Goal: Task Accomplishment & Management: Complete application form

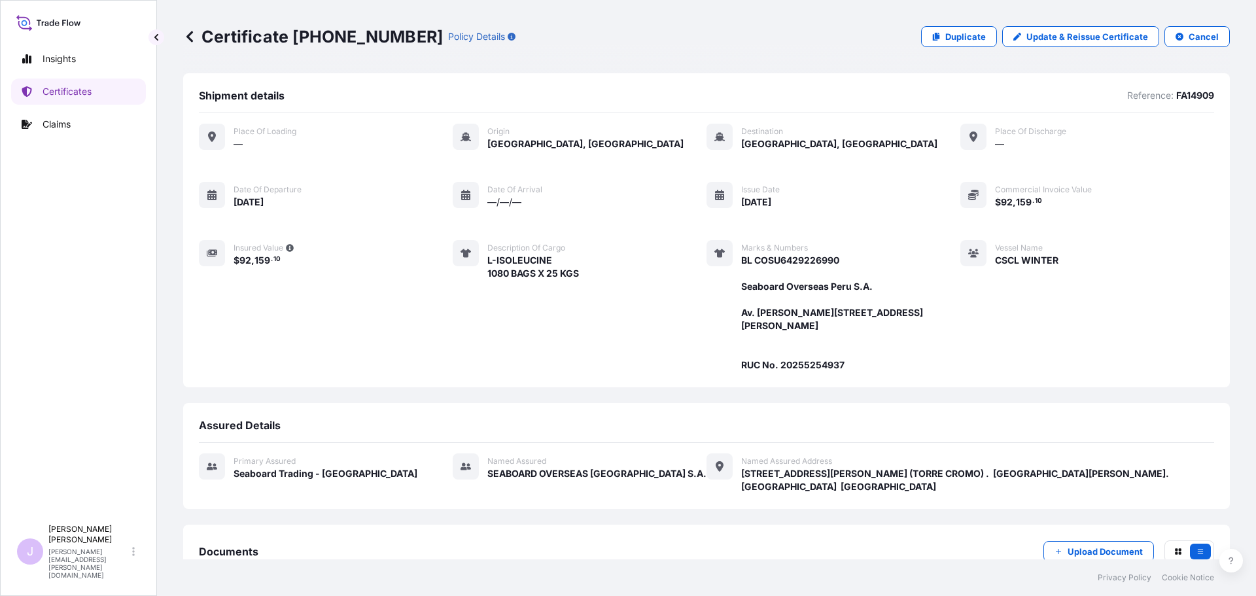
scroll to position [183, 0]
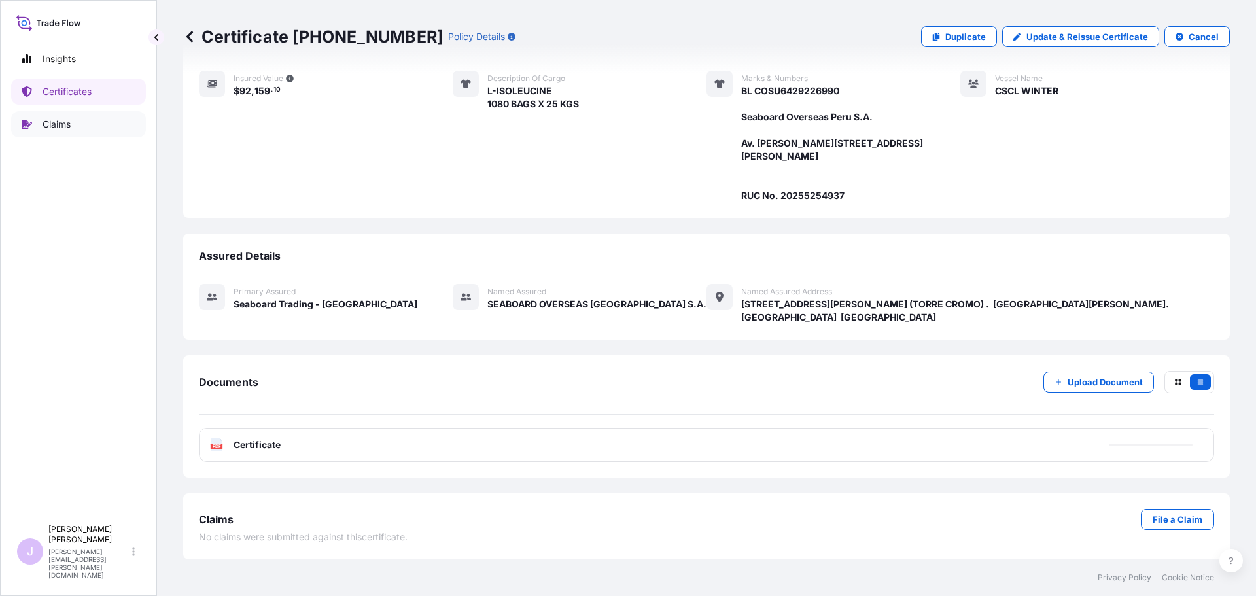
click at [75, 94] on p "Certificates" at bounding box center [67, 91] width 49 height 13
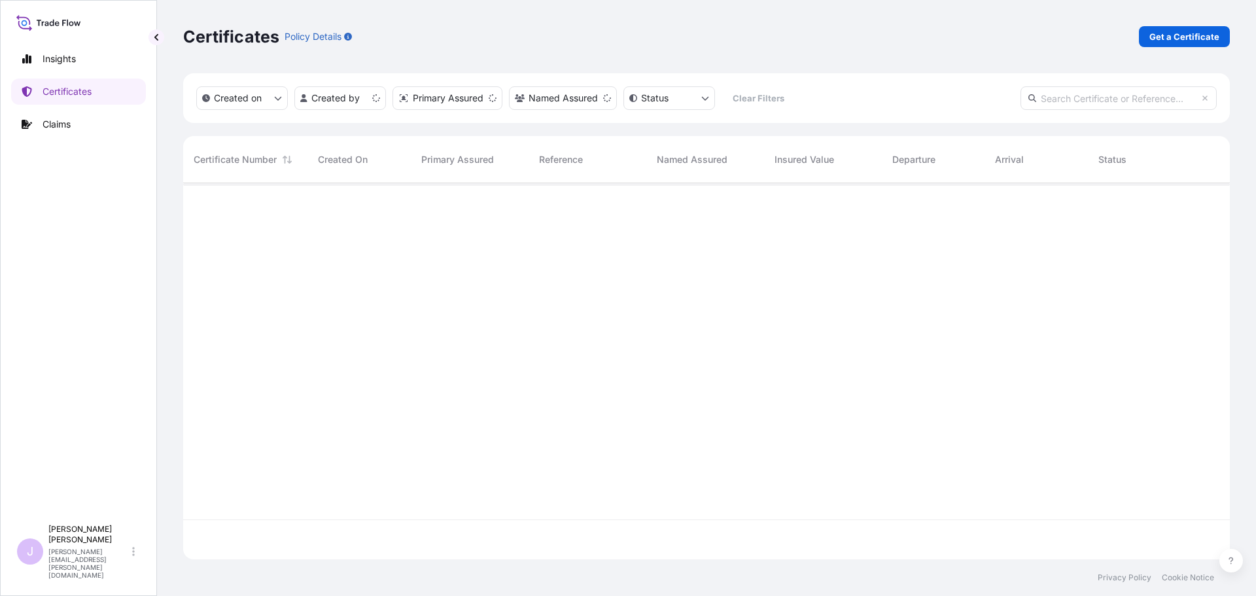
scroll to position [374, 1037]
click at [1151, 43] on link "Get a Certificate" at bounding box center [1184, 36] width 91 height 21
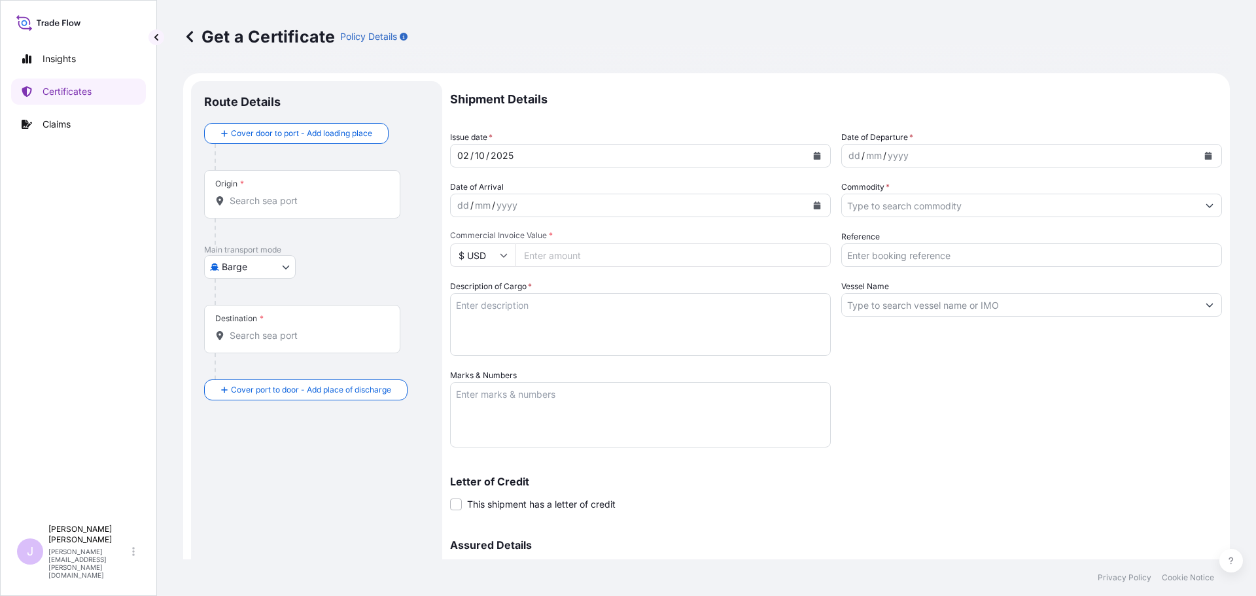
click at [282, 264] on body "Insights Certificates Claims J [PERSON_NAME] [PERSON_NAME][EMAIL_ADDRESS][PERSO…" at bounding box center [628, 298] width 1256 height 596
click at [253, 376] on span "Ocean Vessel" at bounding box center [258, 371] width 58 height 13
select select "Ocean Vessel"
click at [310, 199] on div "Origin *" at bounding box center [302, 199] width 196 height 48
click at [310, 200] on input "Origin *" at bounding box center [307, 206] width 154 height 13
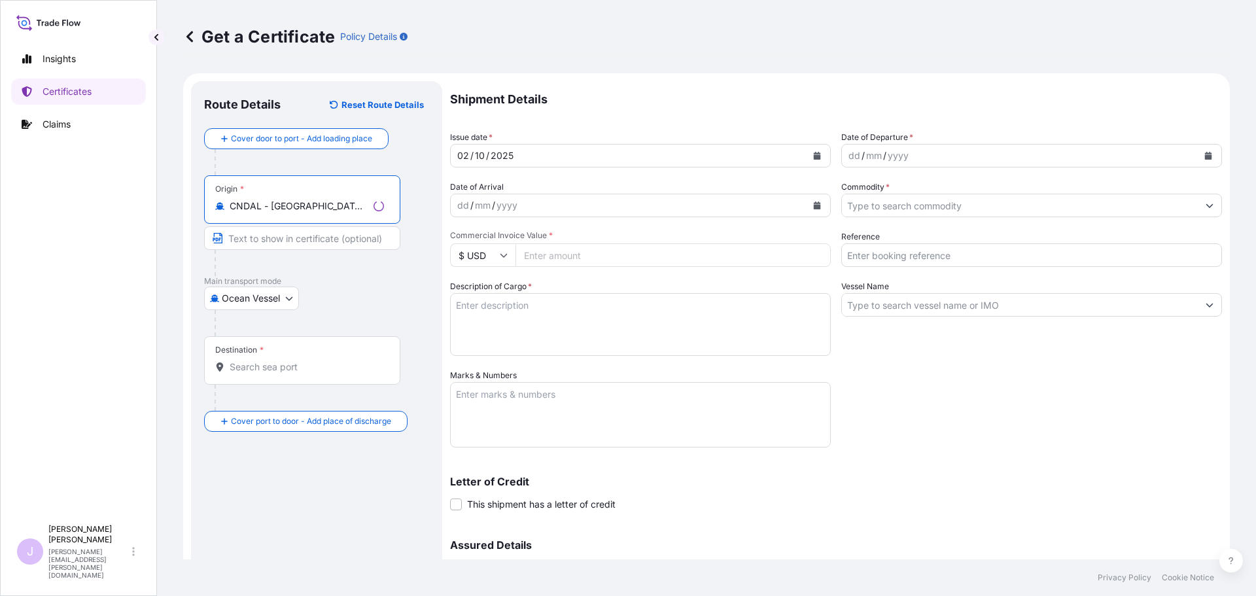
type input "CNDAL - [GEOGRAPHIC_DATA], [GEOGRAPHIC_DATA]"
click at [257, 376] on div "Destination *" at bounding box center [302, 360] width 196 height 48
click at [257, 374] on input "Destination *" at bounding box center [307, 367] width 154 height 13
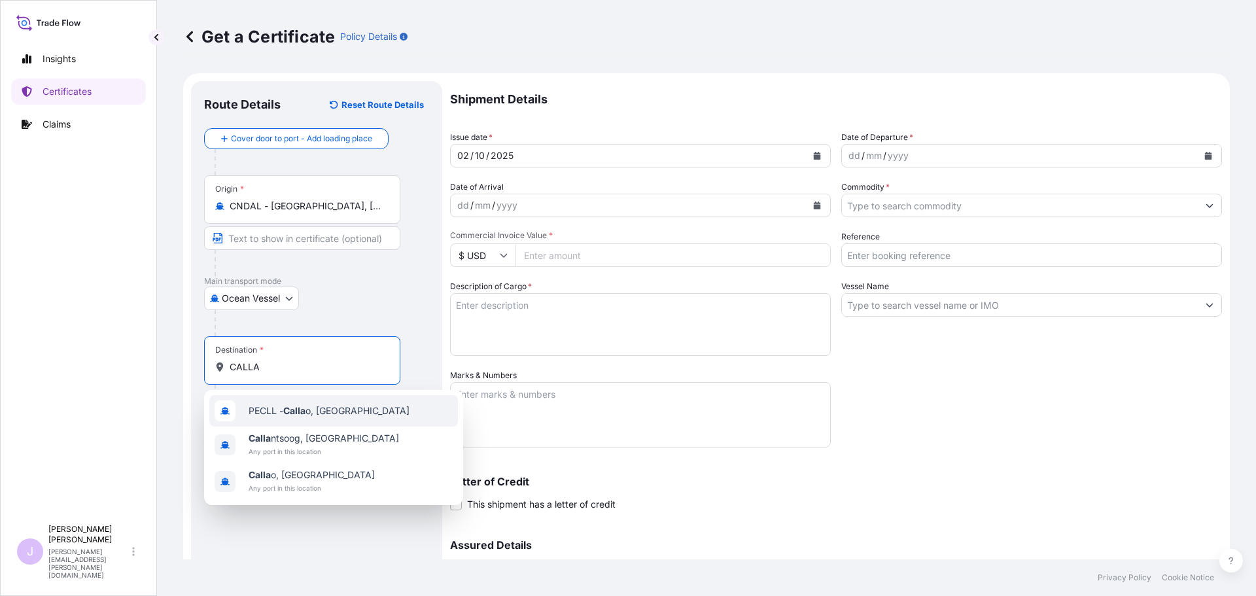
click at [273, 406] on span "PECLL - Calla o, [GEOGRAPHIC_DATA]" at bounding box center [329, 410] width 161 height 13
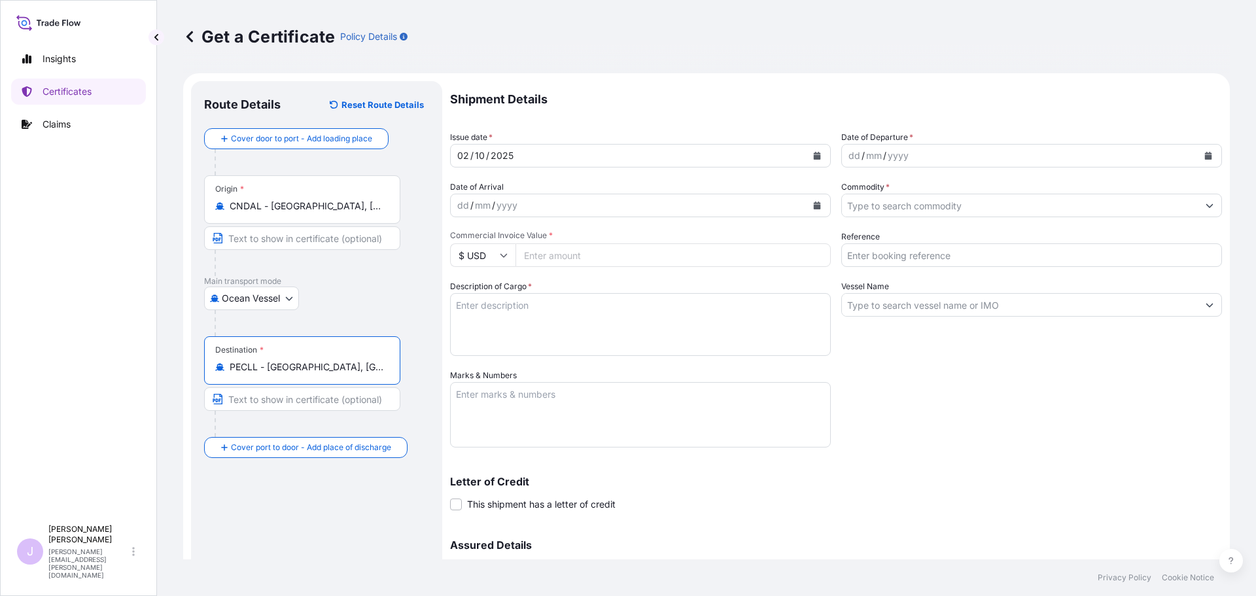
type input "PECLL - [GEOGRAPHIC_DATA], [GEOGRAPHIC_DATA]"
click at [1198, 156] on button "Calendar" at bounding box center [1208, 155] width 21 height 21
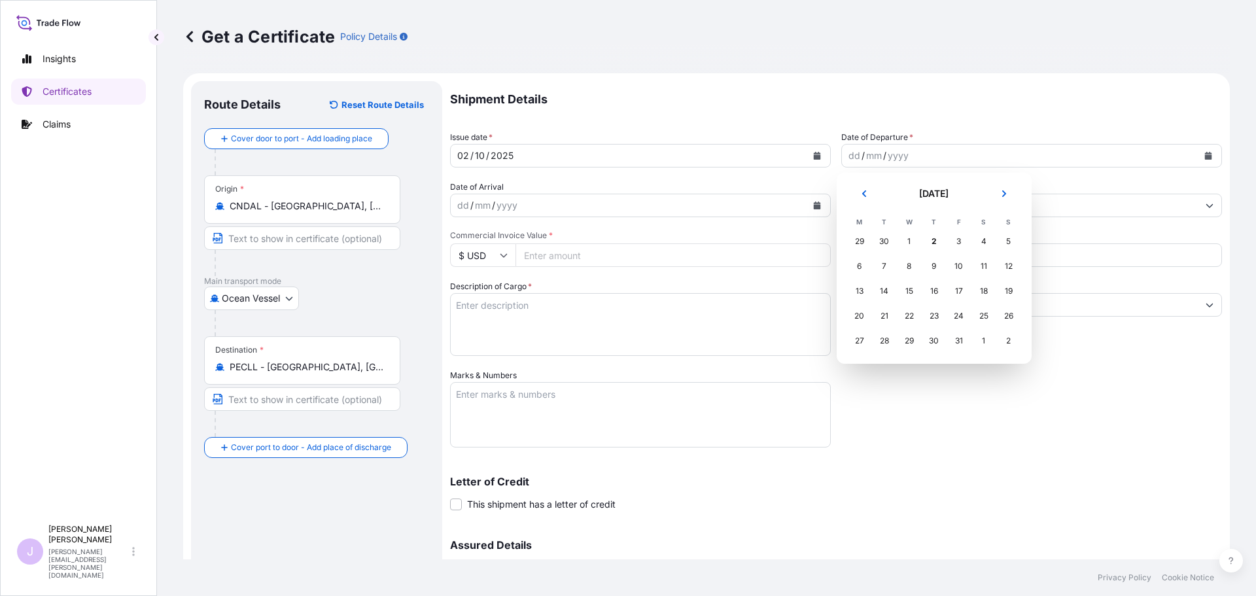
click at [868, 198] on button "Previous" at bounding box center [864, 193] width 29 height 21
click at [933, 271] on div "11" at bounding box center [935, 267] width 24 height 24
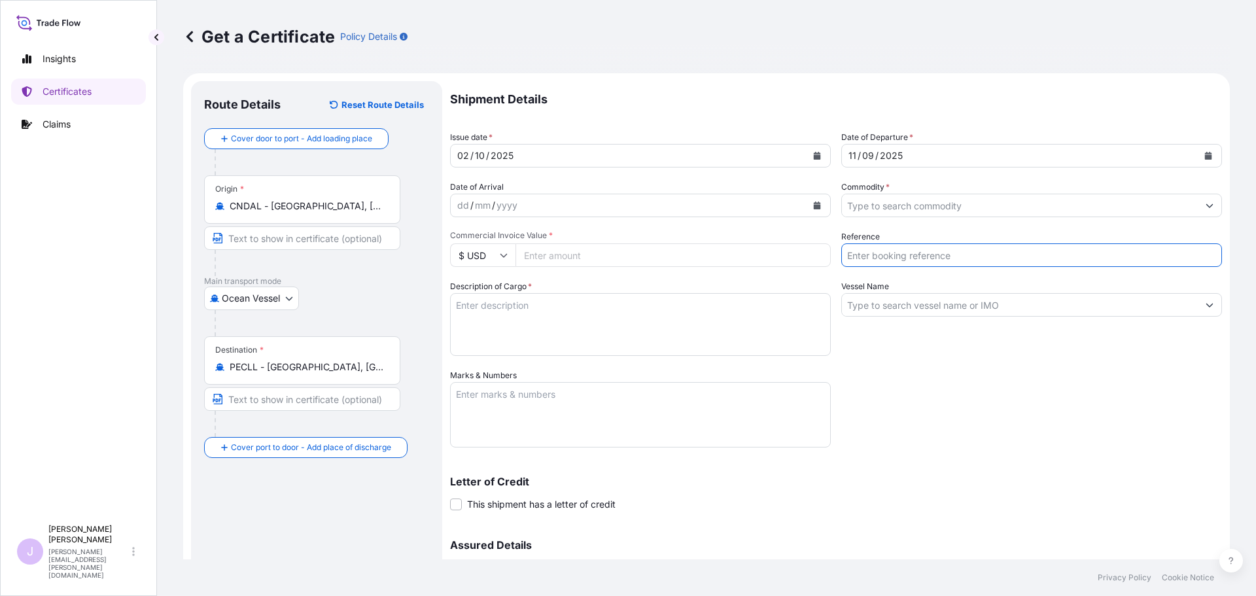
click at [948, 249] on input "Reference" at bounding box center [1032, 255] width 381 height 24
type input "FA14902"
click at [911, 213] on input "Commodity *" at bounding box center [1020, 206] width 356 height 24
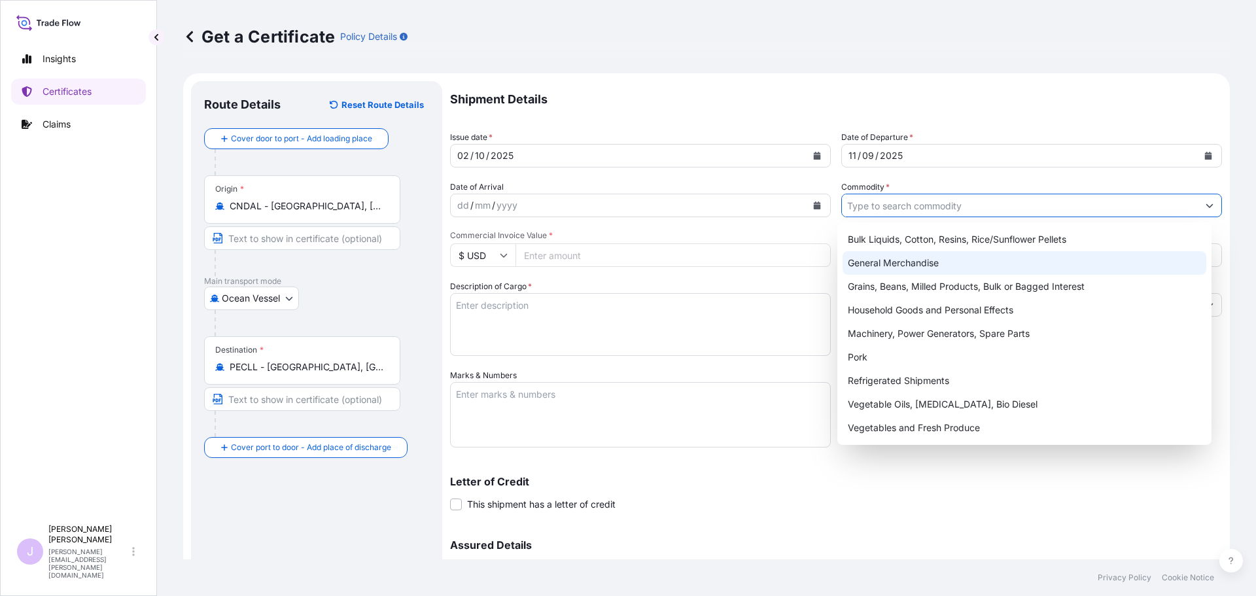
click at [913, 260] on div "General Merchandise" at bounding box center [1025, 263] width 364 height 24
type input "General Merchandise"
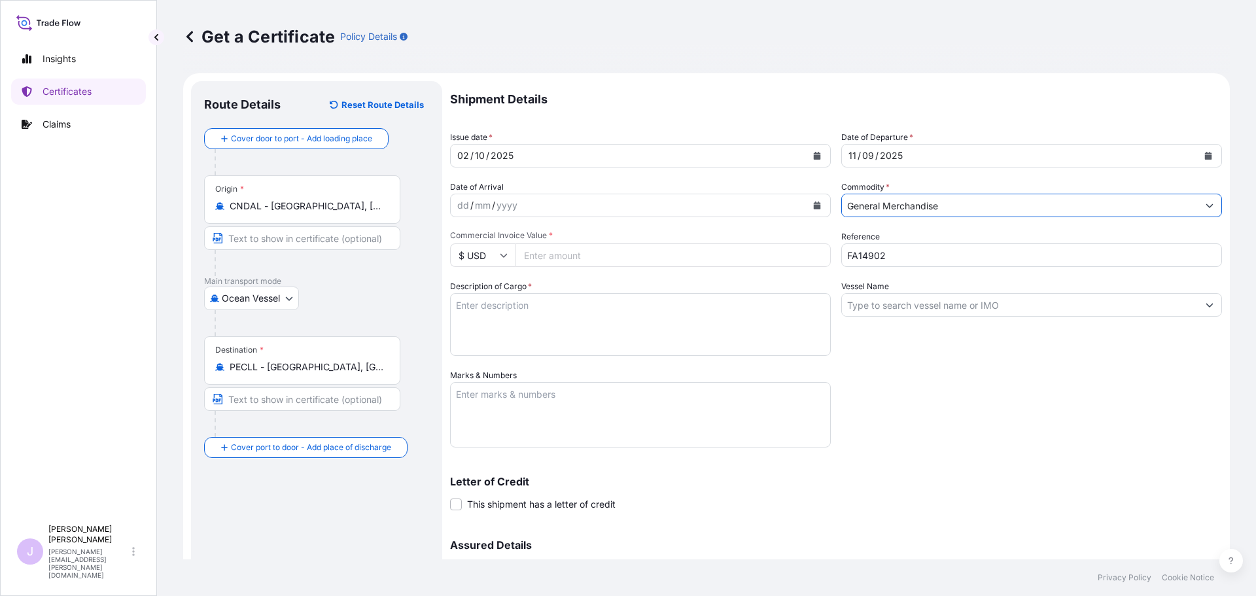
click at [872, 304] on input "Vessel Name" at bounding box center [1020, 305] width 356 height 24
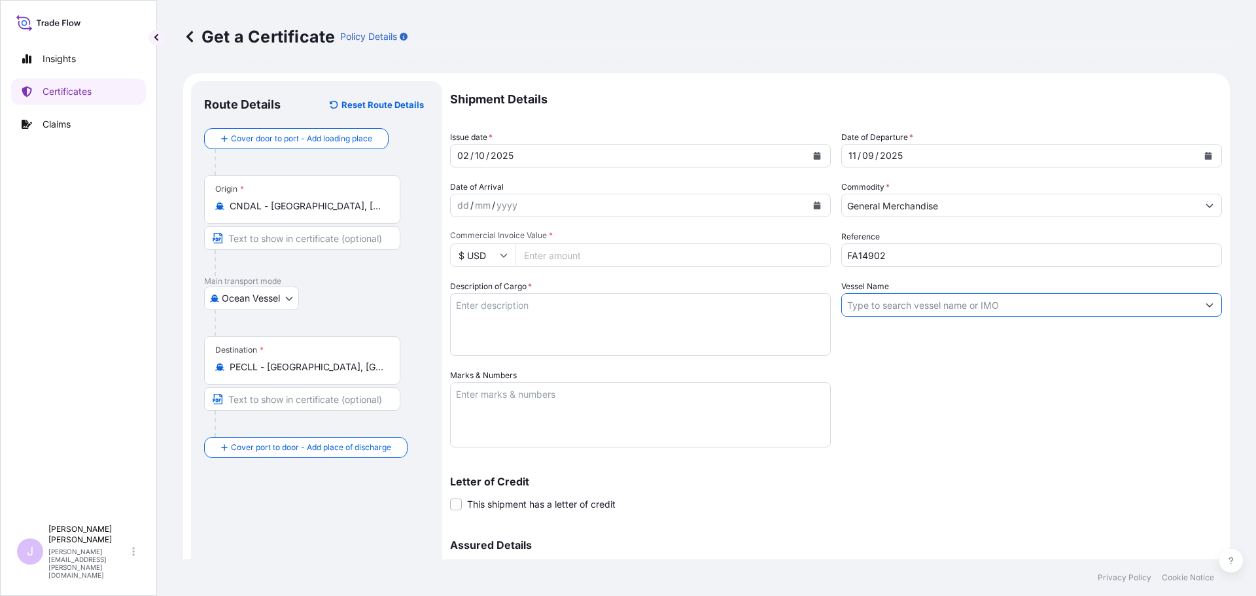
click at [1023, 303] on input "Vessel Name" at bounding box center [1020, 305] width 356 height 24
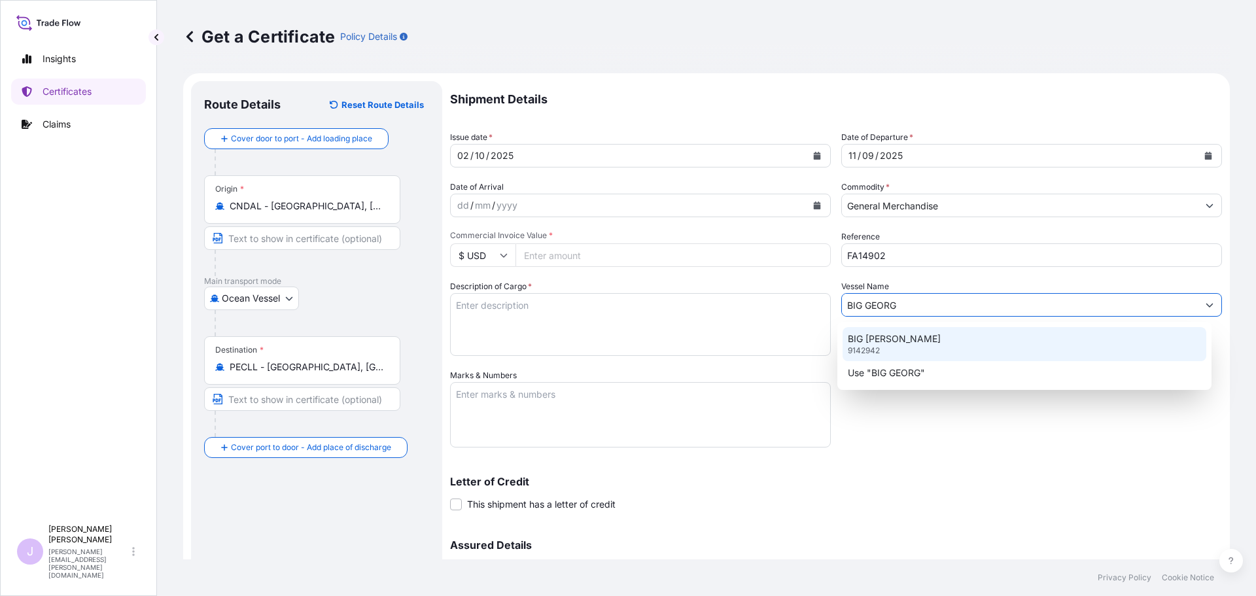
click at [920, 336] on div "BIG [PERSON_NAME] 9142942" at bounding box center [1025, 344] width 364 height 34
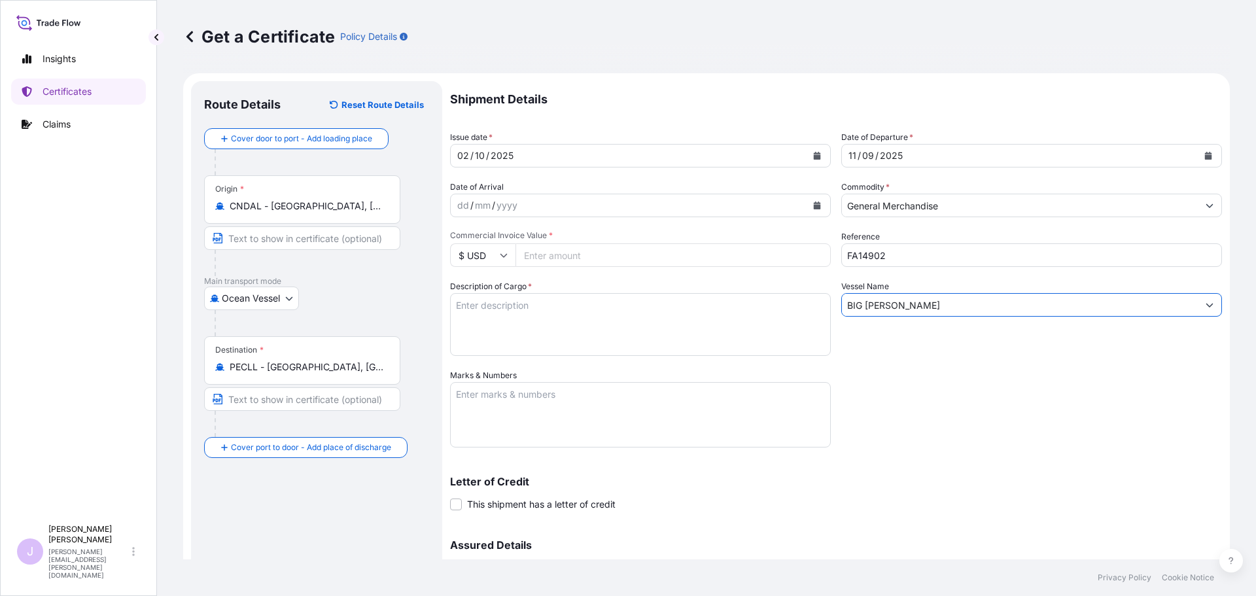
type input "BIG [PERSON_NAME]"
click at [499, 402] on textarea "Marks & Numbers" at bounding box center [640, 414] width 381 height 65
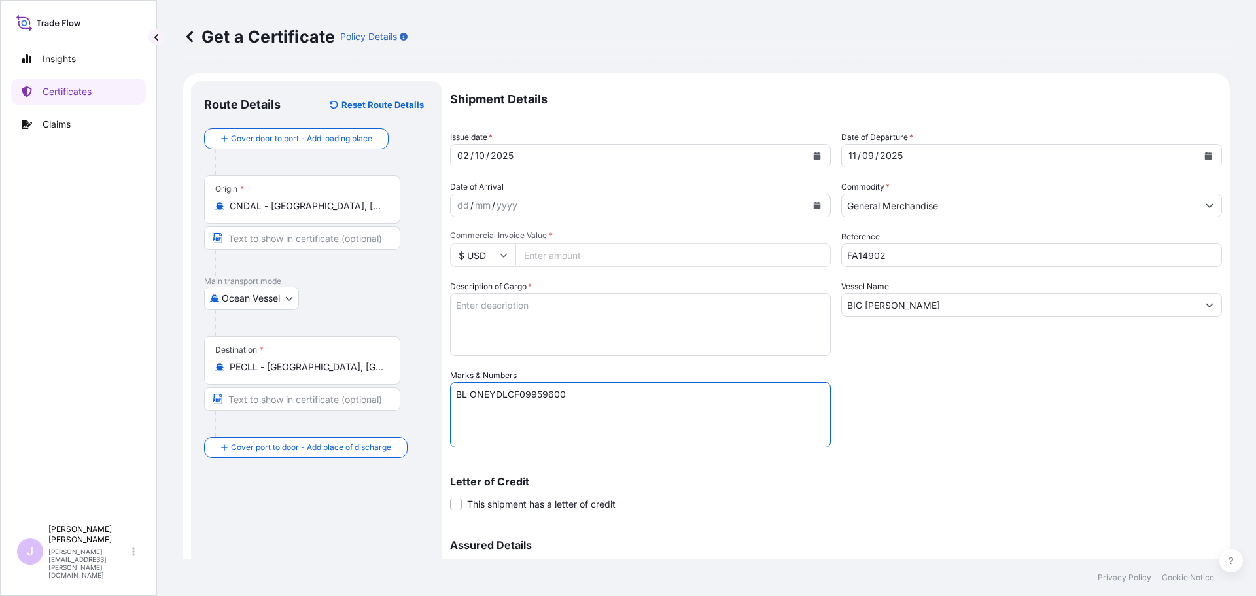
paste textarea "Seaboard Overseas [GEOGRAPHIC_DATA] S.A. Av. [PERSON_NAME][STREET_ADDRESS][PERS…"
type textarea "BL ONEYDLCF09959600 Seaboard Overseas Peru S.A. Av. [PERSON_NAME][STREET_ADDRES…"
click at [603, 310] on textarea "Description of Cargo *" at bounding box center [640, 324] width 381 height 63
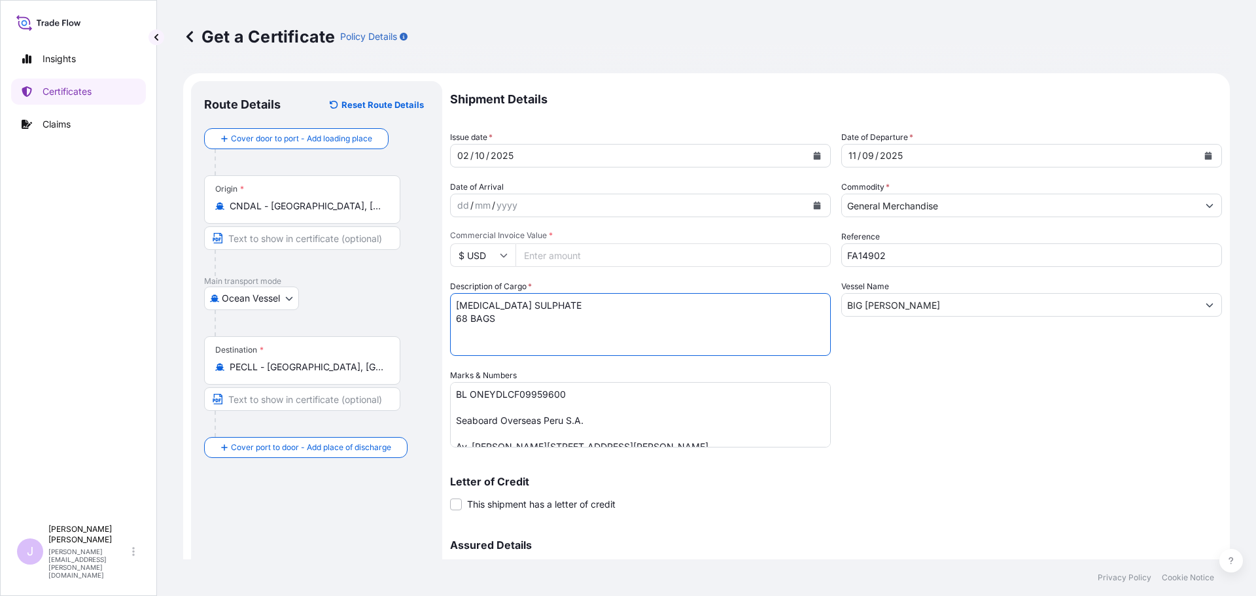
click at [599, 317] on textarea "[MEDICAL_DATA] SULPHATE 68 BAGS" at bounding box center [640, 324] width 381 height 63
type textarea "[MEDICAL_DATA] SULPHATE 68 BAGS X 800 KGS"
click at [522, 243] on div "Commercial Invoice Value * $ USD" at bounding box center [640, 248] width 381 height 37
click at [529, 247] on input "Commercial Invoice Value *" at bounding box center [673, 255] width 315 height 24
type input "46316"
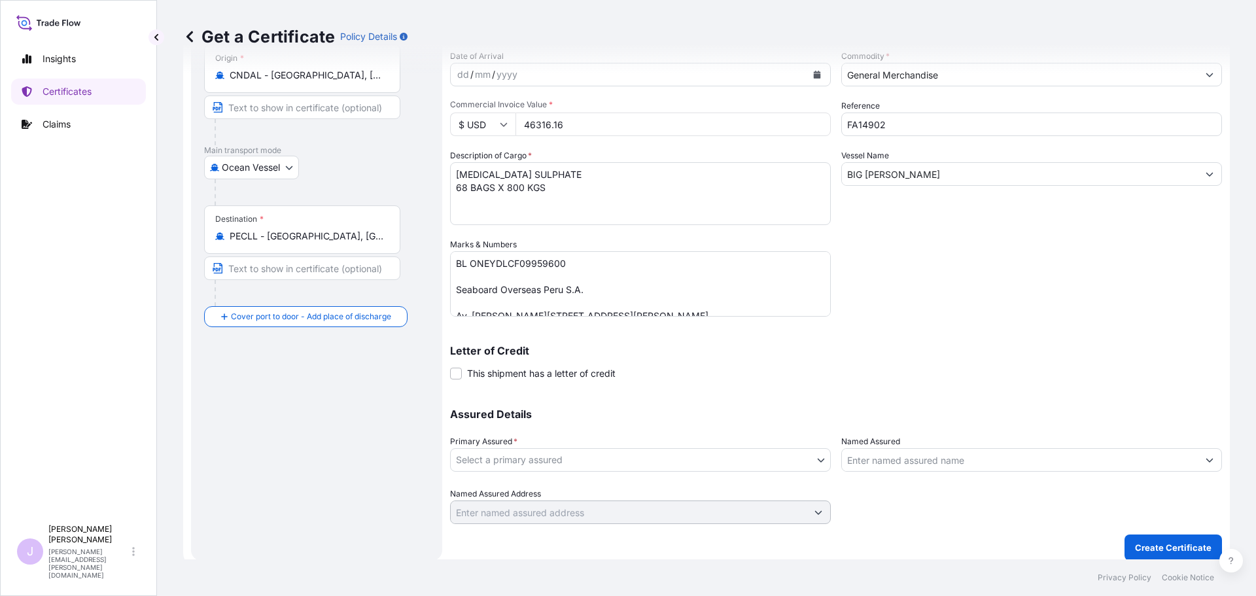
scroll to position [140, 0]
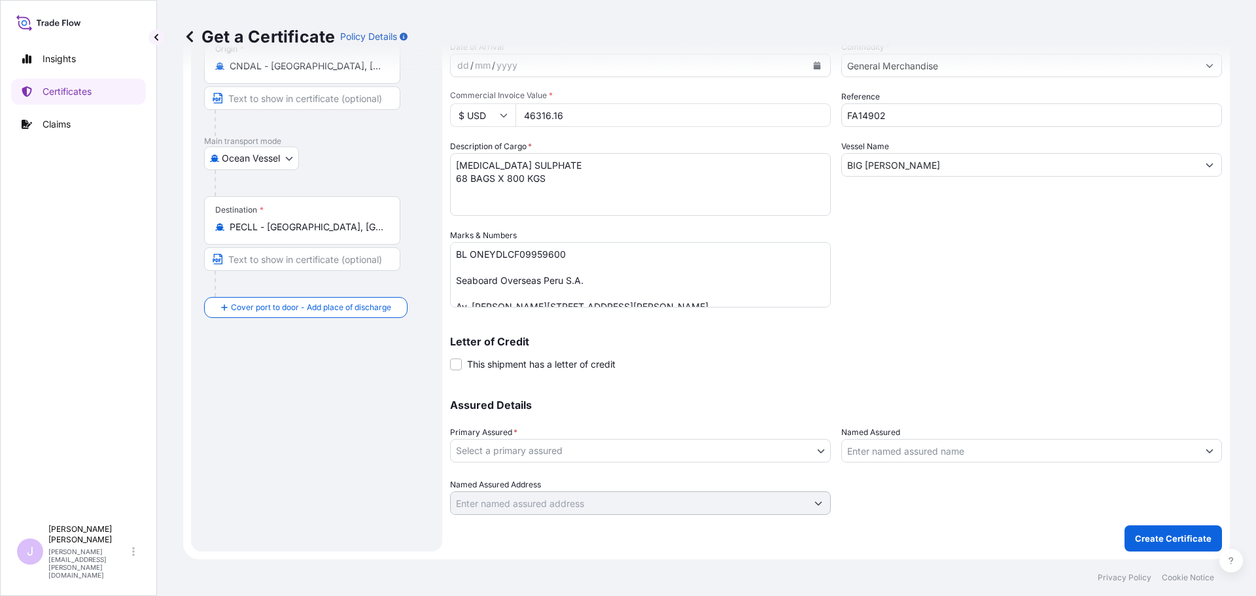
type input "46316.16"
click at [651, 455] on body "Insights Certificates Claims J [PERSON_NAME] [PERSON_NAME][EMAIL_ADDRESS][PERSO…" at bounding box center [628, 298] width 1256 height 596
click at [629, 473] on div "Seaboard Trading - [GEOGRAPHIC_DATA]" at bounding box center [638, 485] width 366 height 24
select select "31639"
click at [955, 444] on input "Named Assured" at bounding box center [1020, 451] width 356 height 24
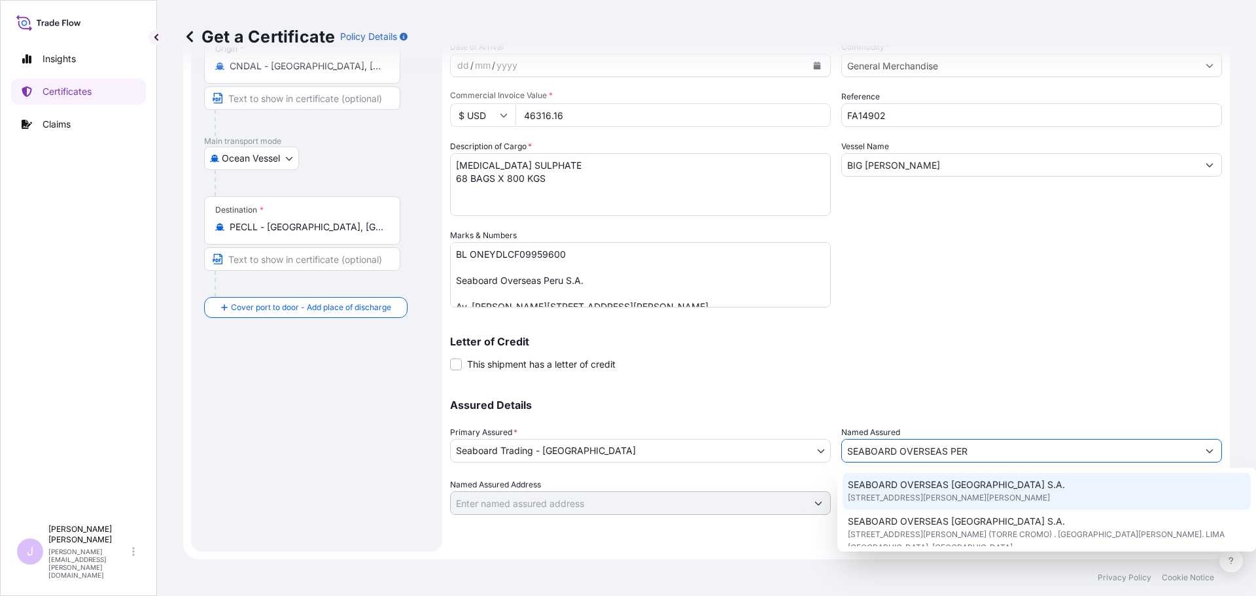
click at [955, 486] on span "SEABOARD OVERSEAS [GEOGRAPHIC_DATA] S.A." at bounding box center [956, 484] width 217 height 13
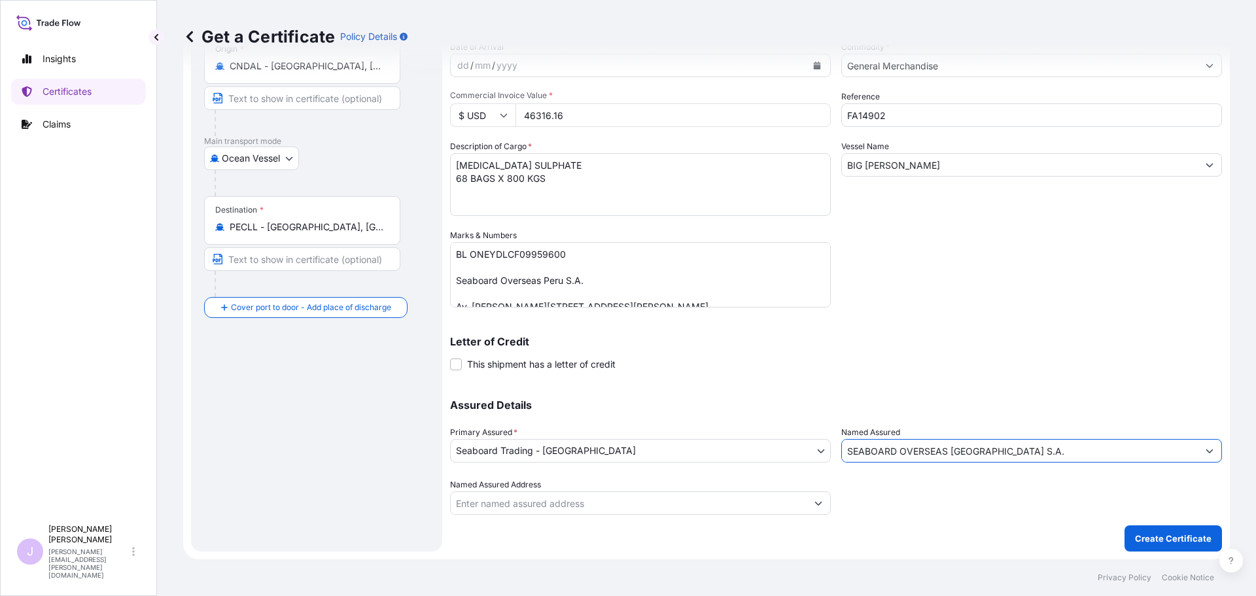
type input "SEABOARD OVERSEAS [GEOGRAPHIC_DATA] S.A."
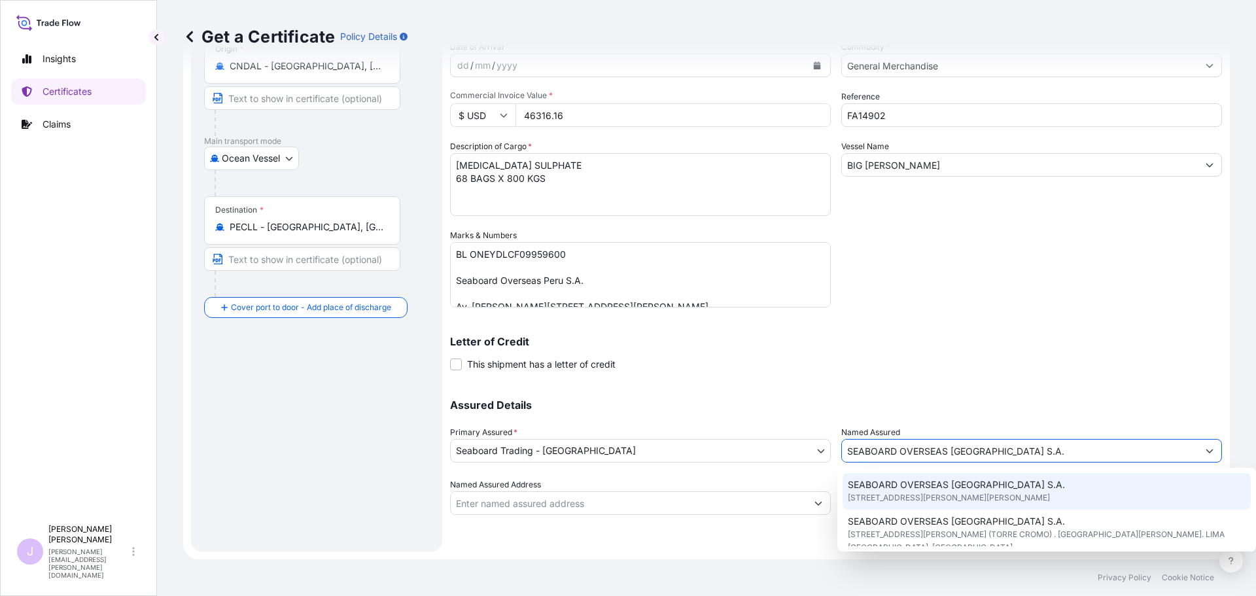
click at [1060, 491] on div "SEABOARD OVERSEAS [GEOGRAPHIC_DATA] S.A. [STREET_ADDRESS][PERSON_NAME][PERSON_N…" at bounding box center [1047, 491] width 409 height 37
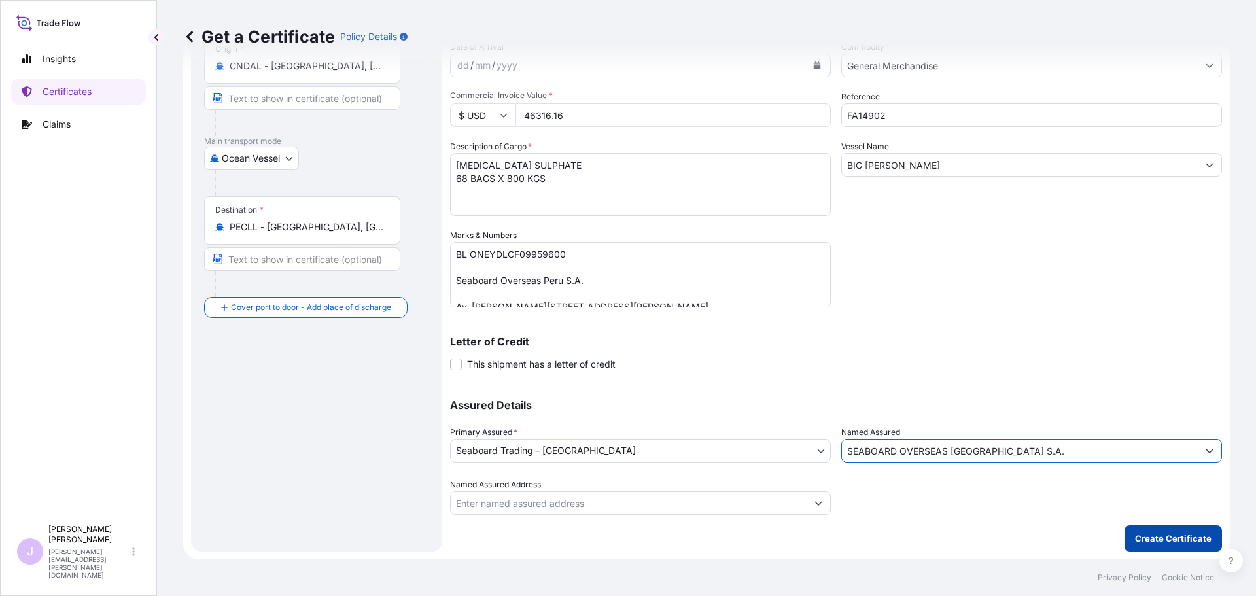
click at [1161, 541] on p "Create Certificate" at bounding box center [1173, 538] width 77 height 13
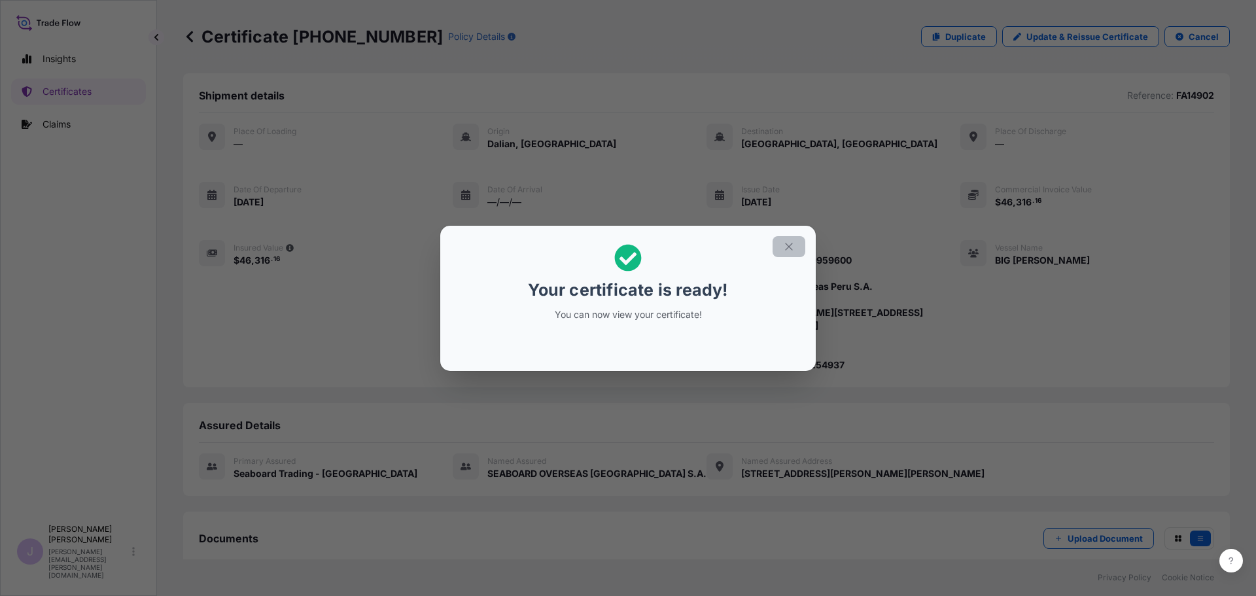
click at [788, 248] on icon "button" at bounding box center [788, 246] width 7 height 7
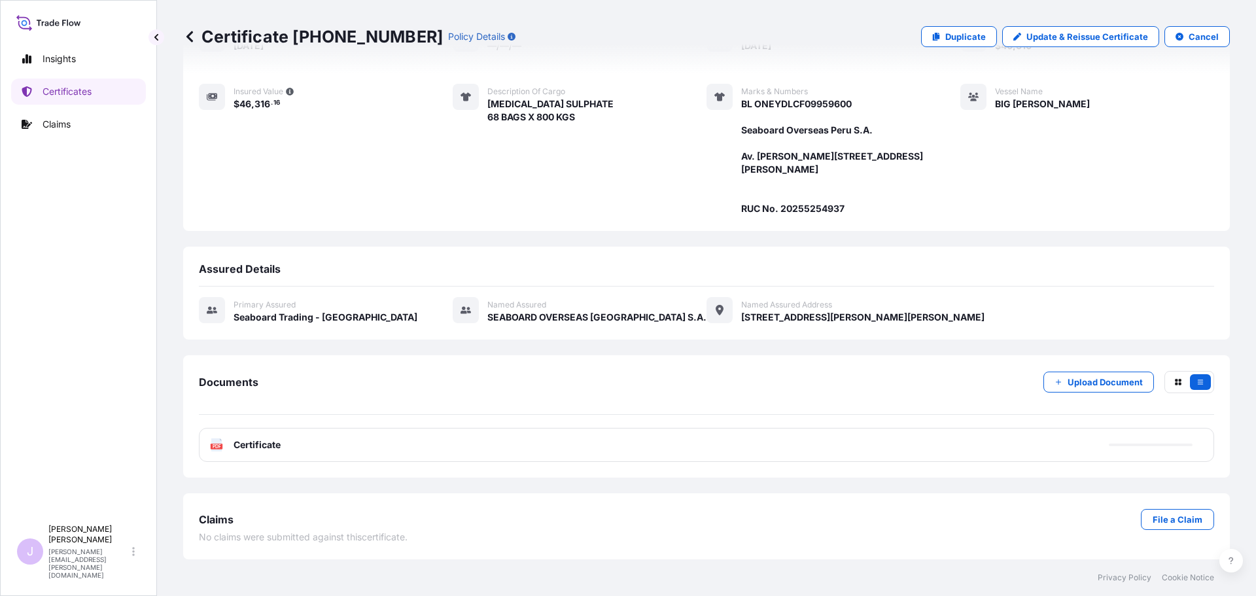
scroll to position [183, 0]
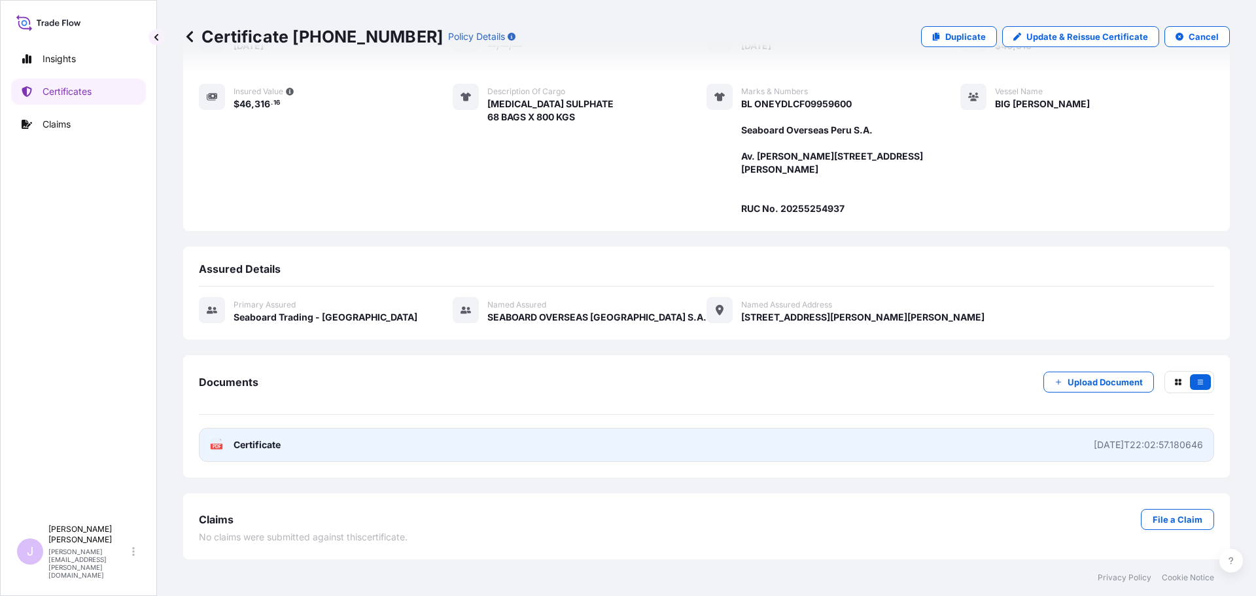
click at [623, 444] on link "PDF Certificate [DATE]T22:02:57.180646" at bounding box center [707, 445] width 1016 height 34
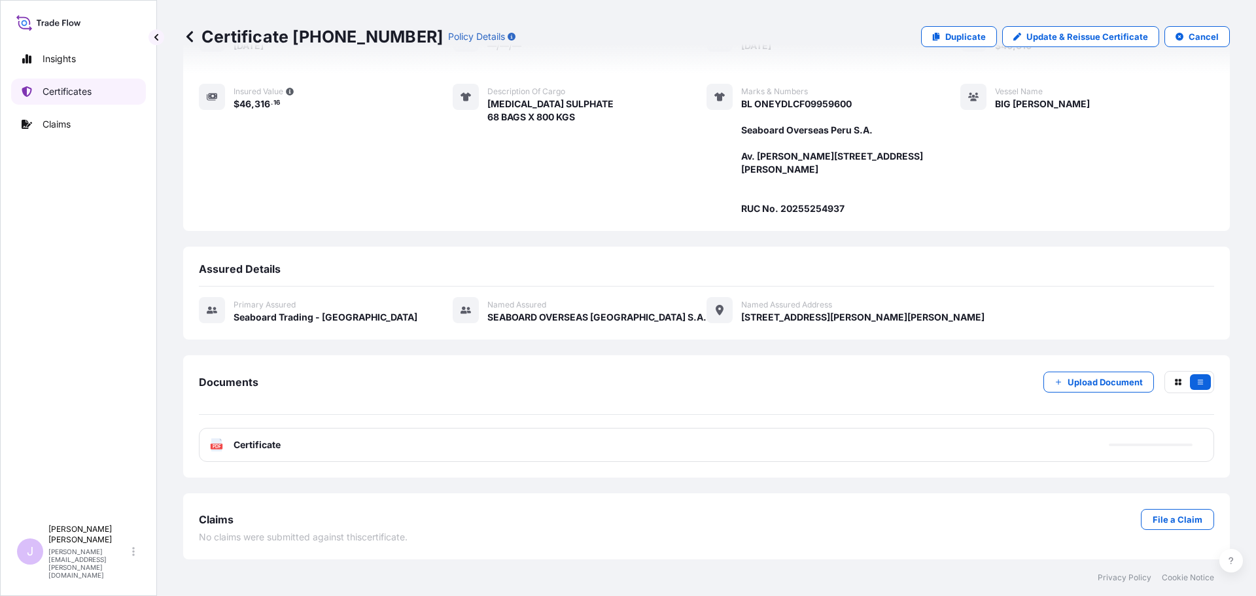
click at [80, 97] on p "Certificates" at bounding box center [67, 91] width 49 height 13
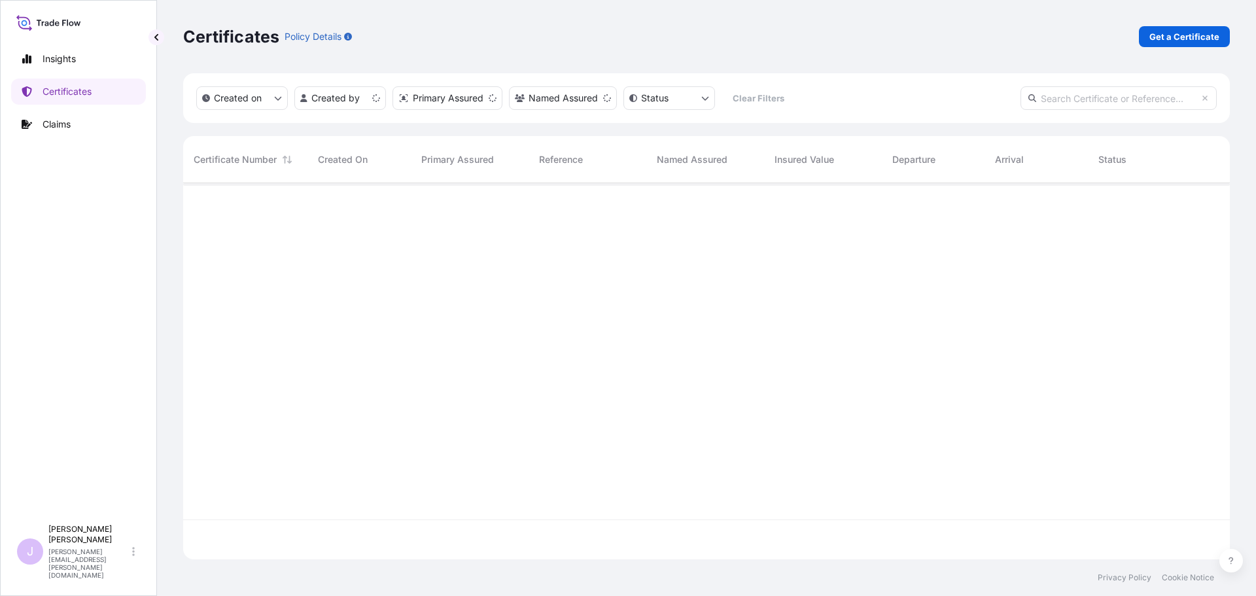
scroll to position [374, 1037]
click at [1179, 41] on p "Get a Certificate" at bounding box center [1185, 36] width 70 height 13
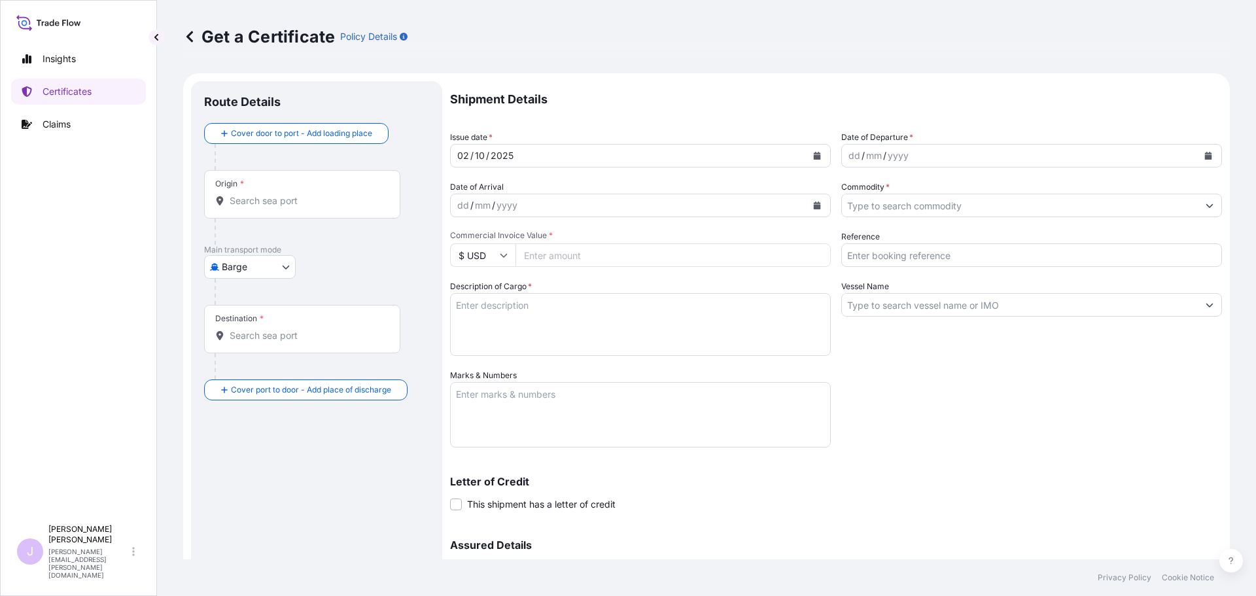
click at [294, 277] on body "Insights Certificates Claims J [PERSON_NAME] [PERSON_NAME][EMAIL_ADDRESS][PERSO…" at bounding box center [628, 298] width 1256 height 596
click at [272, 272] on body "Insights Certificates Claims J [PERSON_NAME] [PERSON_NAME][EMAIL_ADDRESS][PERSO…" at bounding box center [628, 298] width 1256 height 596
click at [253, 364] on div "Ocean Vessel" at bounding box center [250, 372] width 83 height 24
select select "Ocean Vessel"
click at [291, 200] on input "Origin *" at bounding box center [307, 206] width 154 height 13
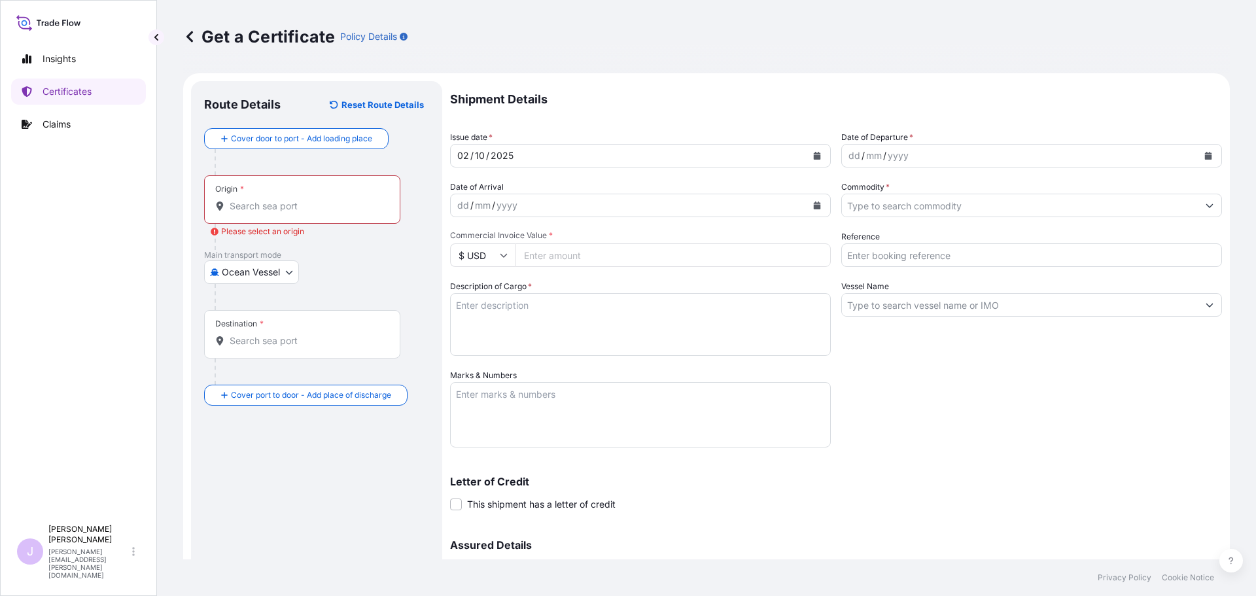
click at [279, 210] on input "Origin * Please select an origin" at bounding box center [307, 206] width 154 height 13
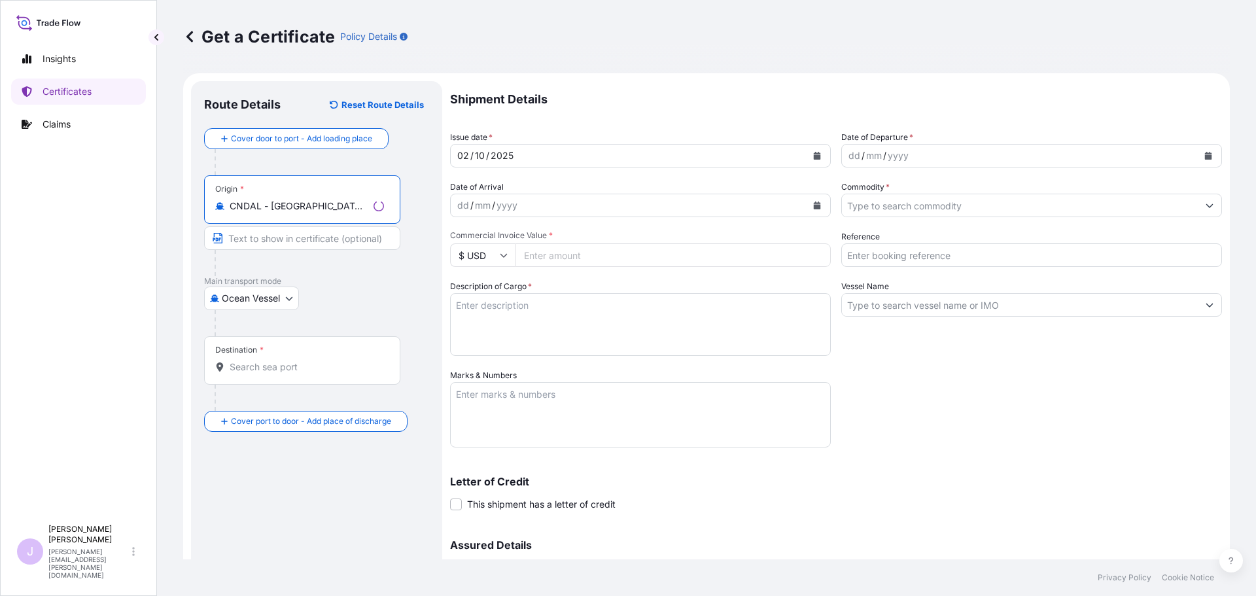
type input "CNDAL - [GEOGRAPHIC_DATA], [GEOGRAPHIC_DATA]"
click at [269, 366] on input "Destination *" at bounding box center [307, 367] width 154 height 13
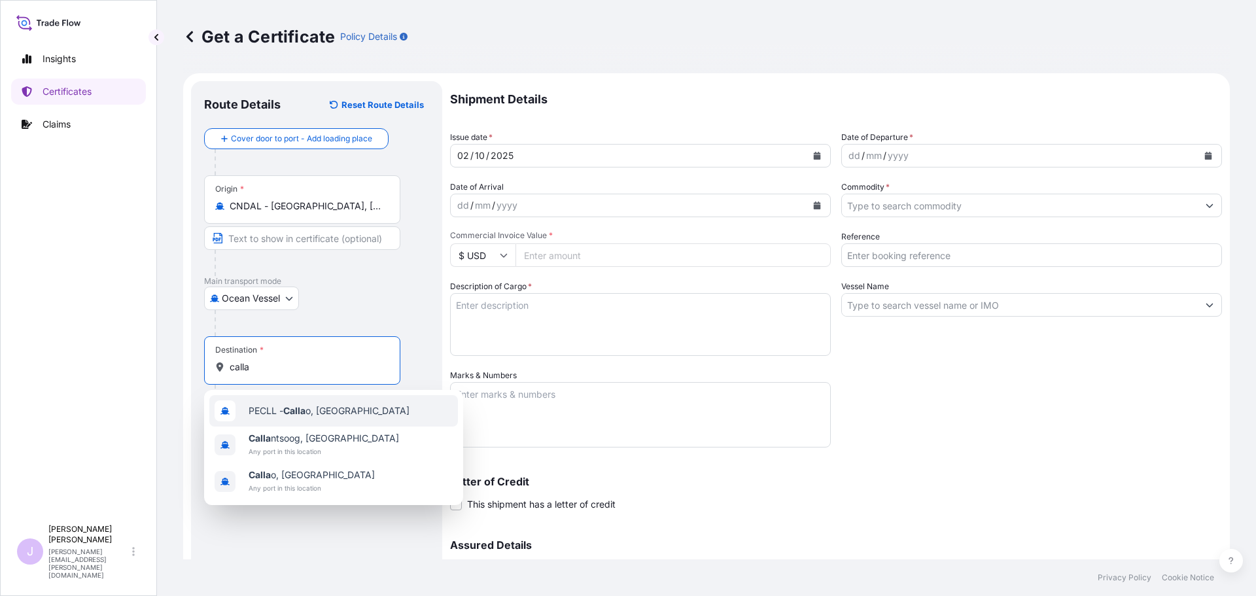
click at [283, 405] on span "PECLL - Calla o, [GEOGRAPHIC_DATA]" at bounding box center [329, 410] width 161 height 13
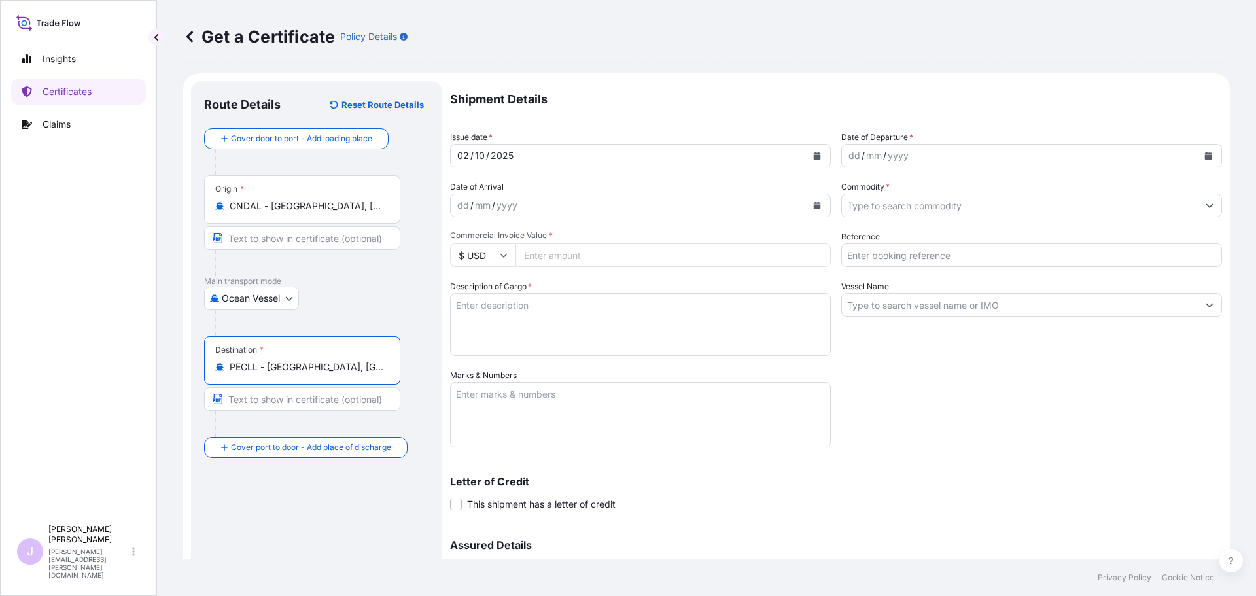
type input "PECLL - [GEOGRAPHIC_DATA], [GEOGRAPHIC_DATA]"
click at [1204, 156] on button "Calendar" at bounding box center [1208, 155] width 21 height 21
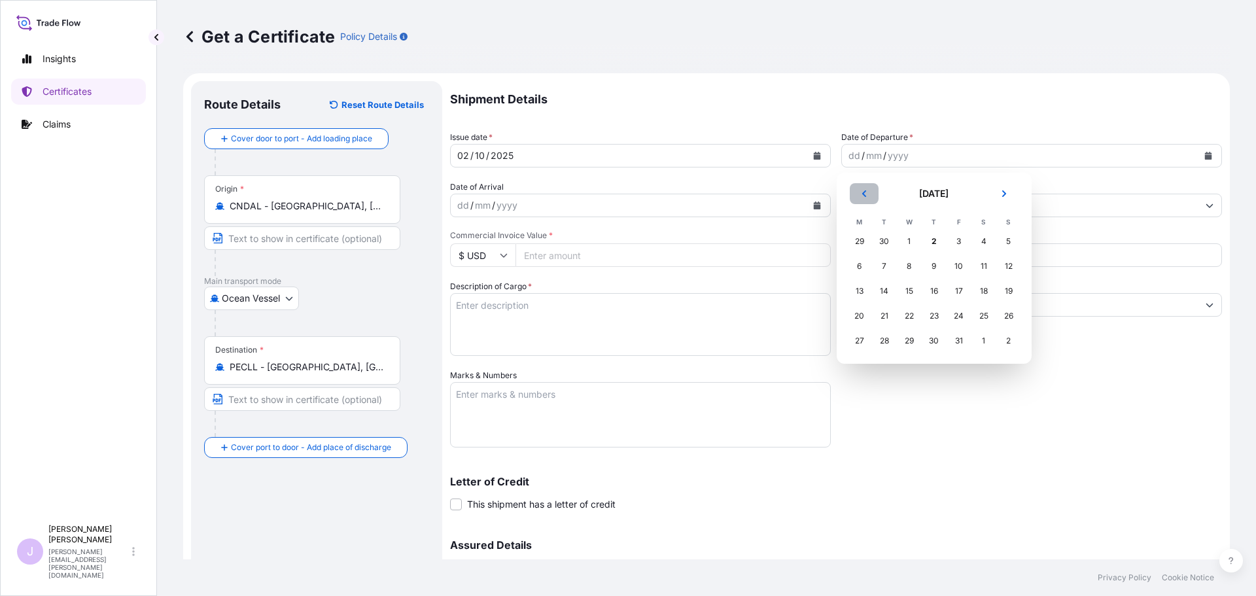
click at [860, 197] on icon "Previous" at bounding box center [864, 194] width 8 height 8
click at [934, 270] on div "11" at bounding box center [935, 267] width 24 height 24
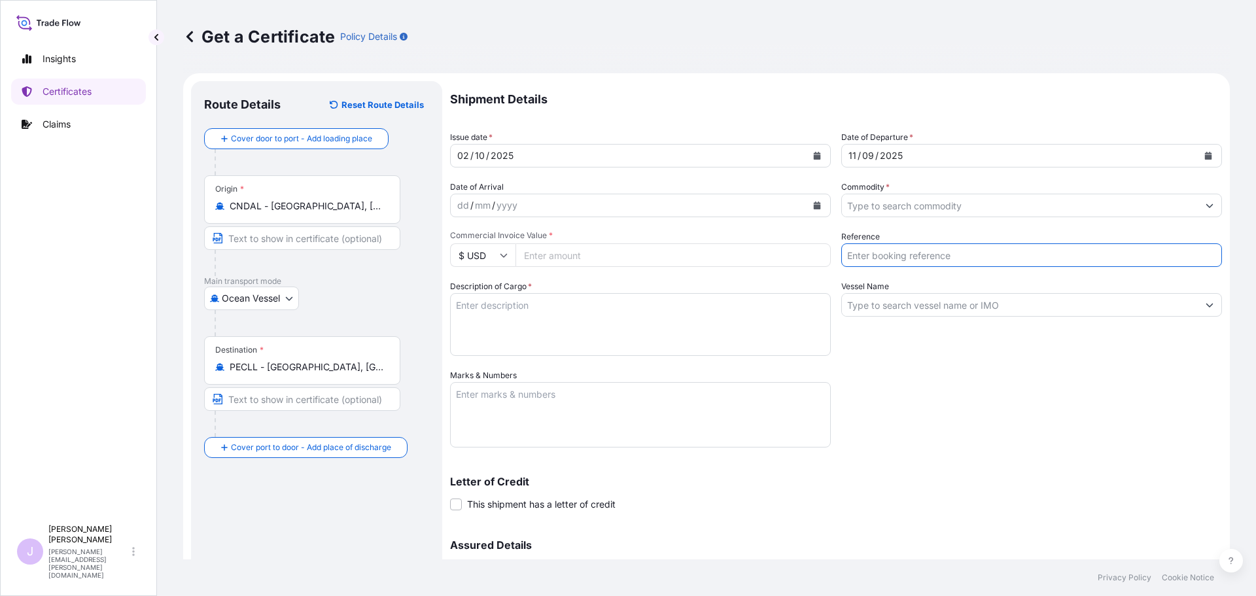
click at [926, 253] on input "Reference" at bounding box center [1032, 255] width 381 height 24
type input "FA14905"
click at [917, 211] on input "Commodity *" at bounding box center [1020, 206] width 356 height 24
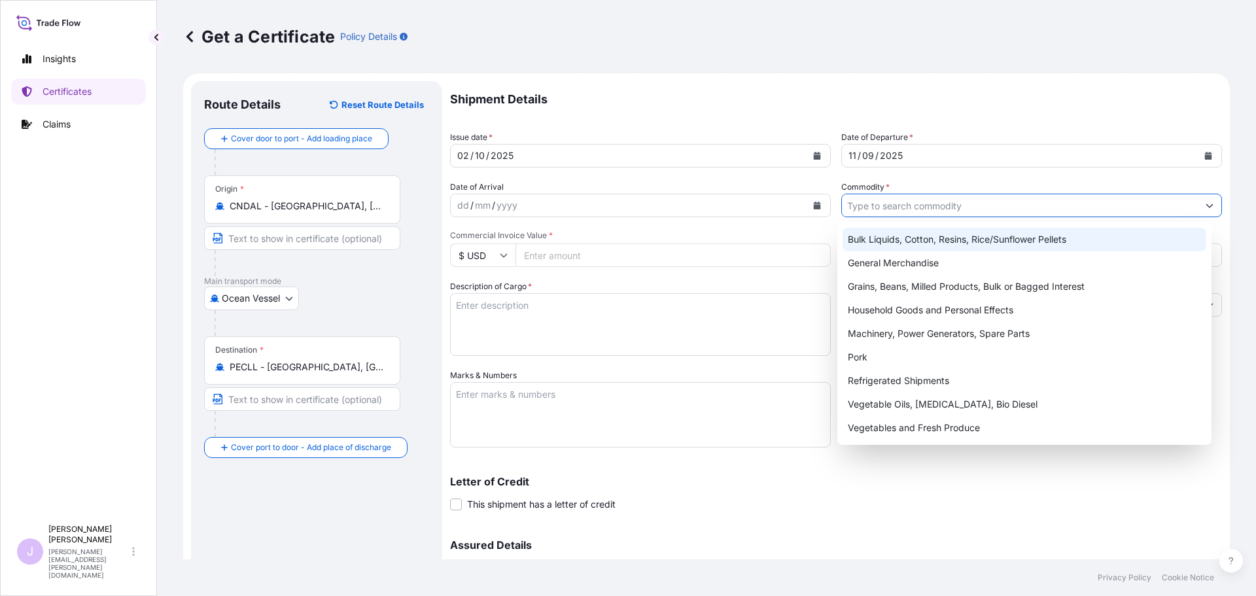
click at [899, 253] on div "General Merchandise" at bounding box center [1025, 263] width 364 height 24
type input "General Merchandise"
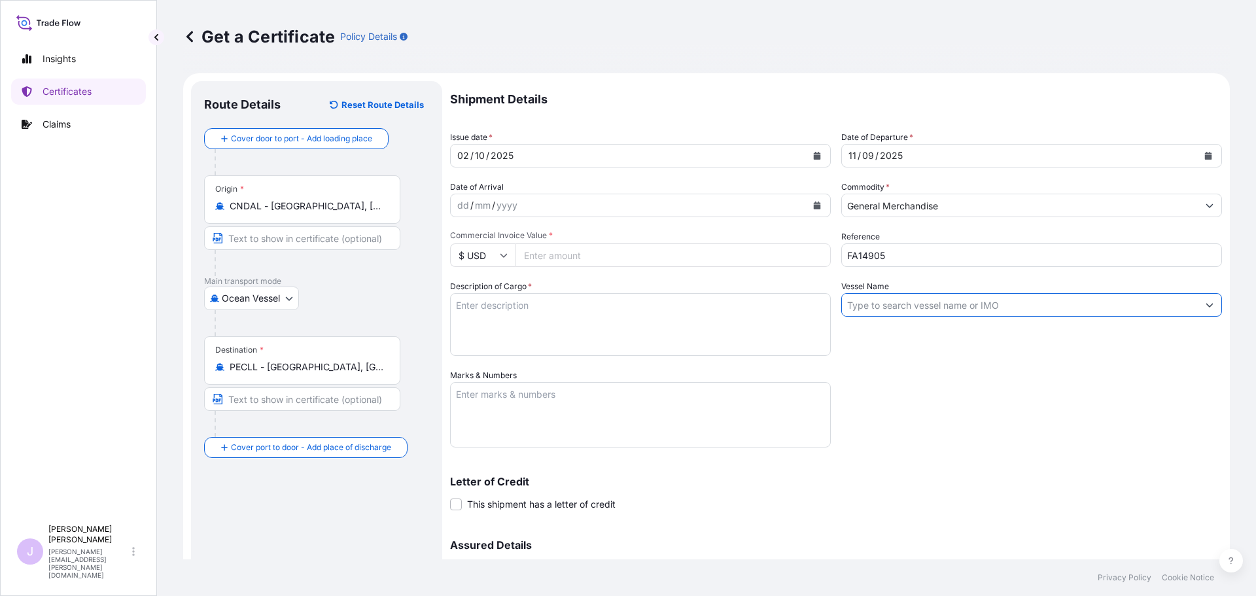
click at [868, 306] on input "Vessel Name" at bounding box center [1020, 305] width 356 height 24
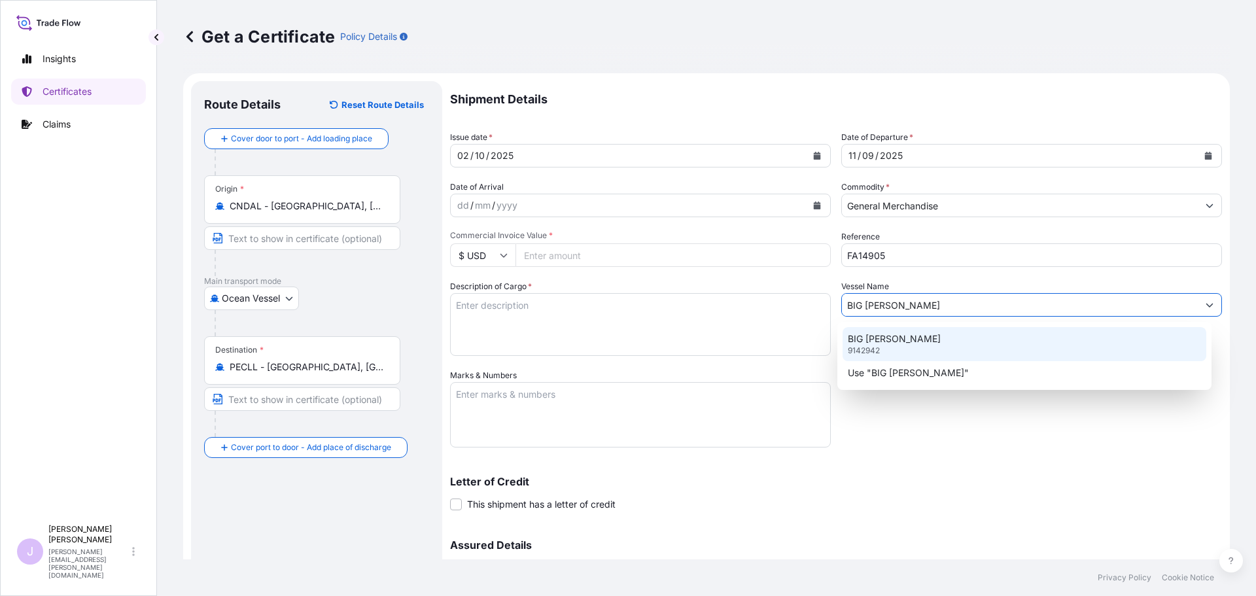
click at [880, 341] on p "BIG [PERSON_NAME]" at bounding box center [894, 338] width 93 height 13
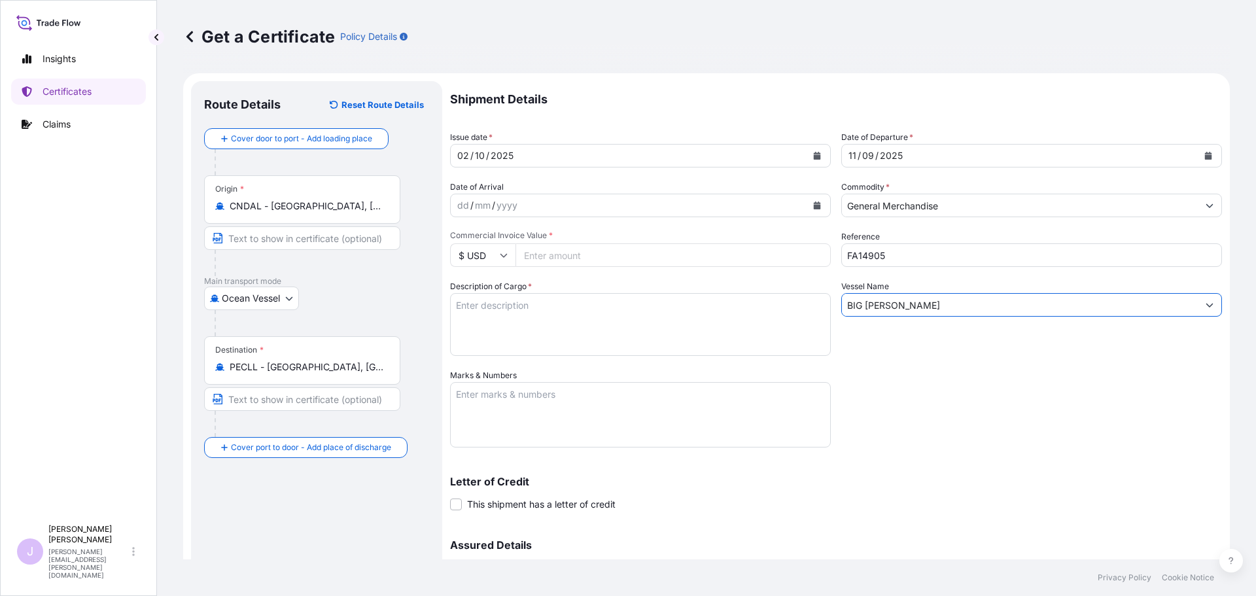
type input "BIG [PERSON_NAME]"
click at [563, 335] on textarea "Description of Cargo *" at bounding box center [640, 324] width 381 height 63
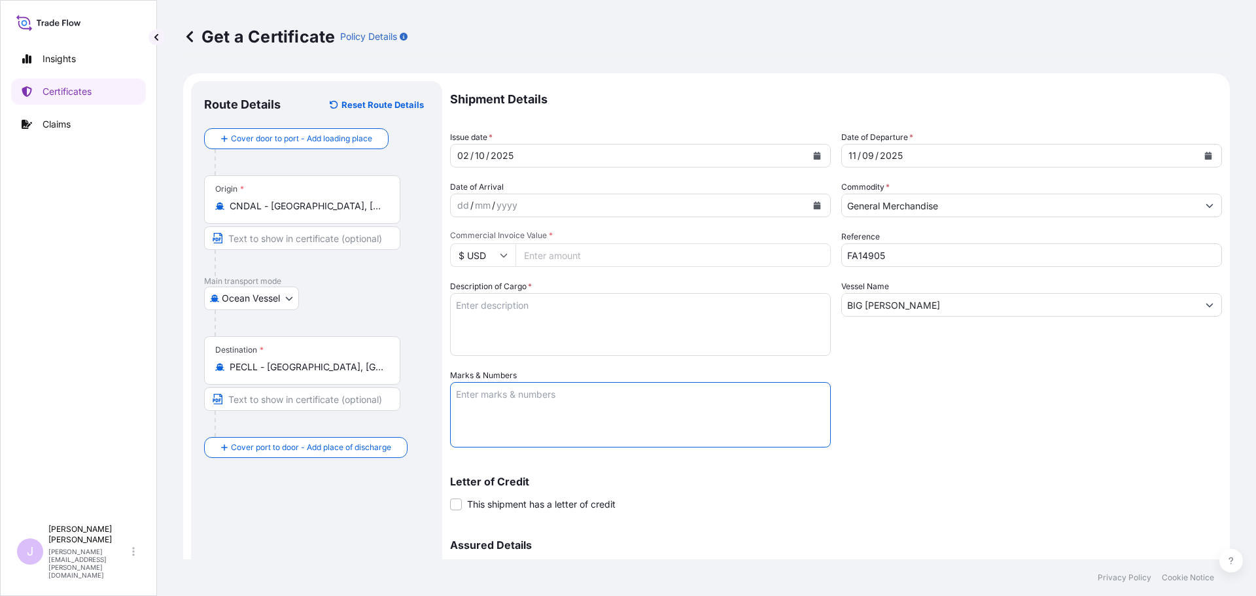
click at [508, 401] on textarea "Marks & Numbers" at bounding box center [640, 414] width 381 height 65
click at [757, 399] on textarea "Marks & Numbers" at bounding box center [640, 414] width 381 height 65
paste textarea "Seaboard Overseas [GEOGRAPHIC_DATA] S.A. Av. [PERSON_NAME][STREET_ADDRESS][PERS…"
type textarea "BL ONEYDLCF10103700 Seaboard Overseas Peru S.A. Av. [PERSON_NAME][STREET_ADDRES…"
click at [570, 326] on textarea "Description of Cargo *" at bounding box center [640, 324] width 381 height 63
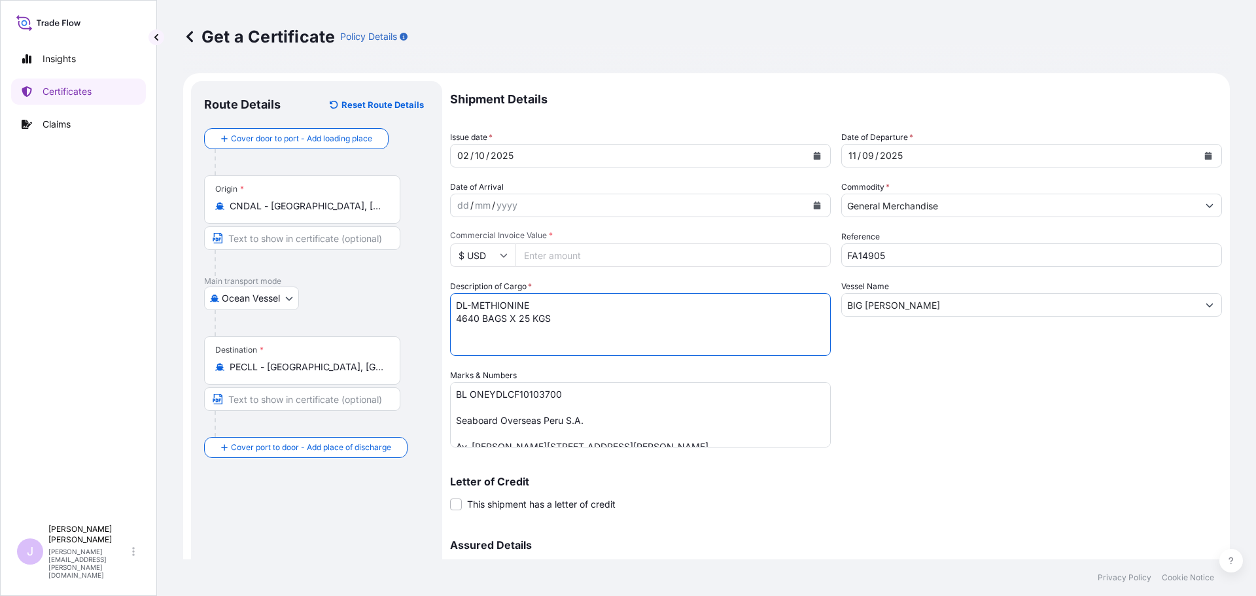
type textarea "DL-METHIONINE 4640 BAGS X 25 KGS"
click at [551, 264] on input "Commercial Invoice Value *" at bounding box center [673, 255] width 315 height 24
type input "331887"
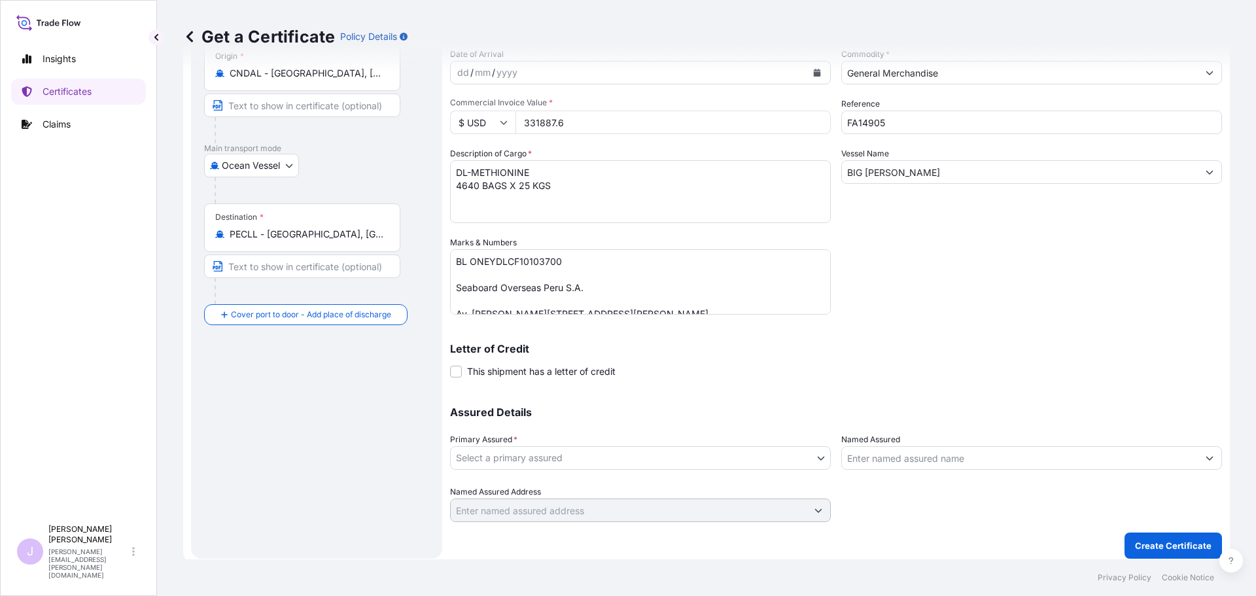
scroll to position [140, 0]
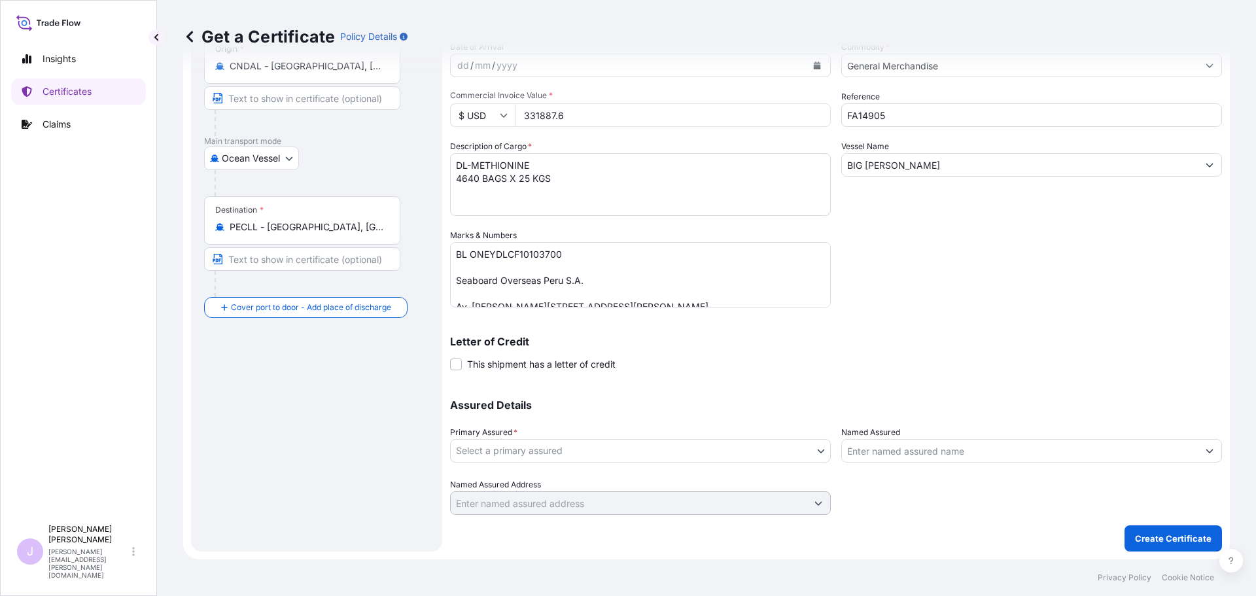
type input "331887.6"
click at [768, 454] on body "Insights Certificates Claims J [PERSON_NAME] [PERSON_NAME][EMAIL_ADDRESS][PERSO…" at bounding box center [628, 298] width 1256 height 596
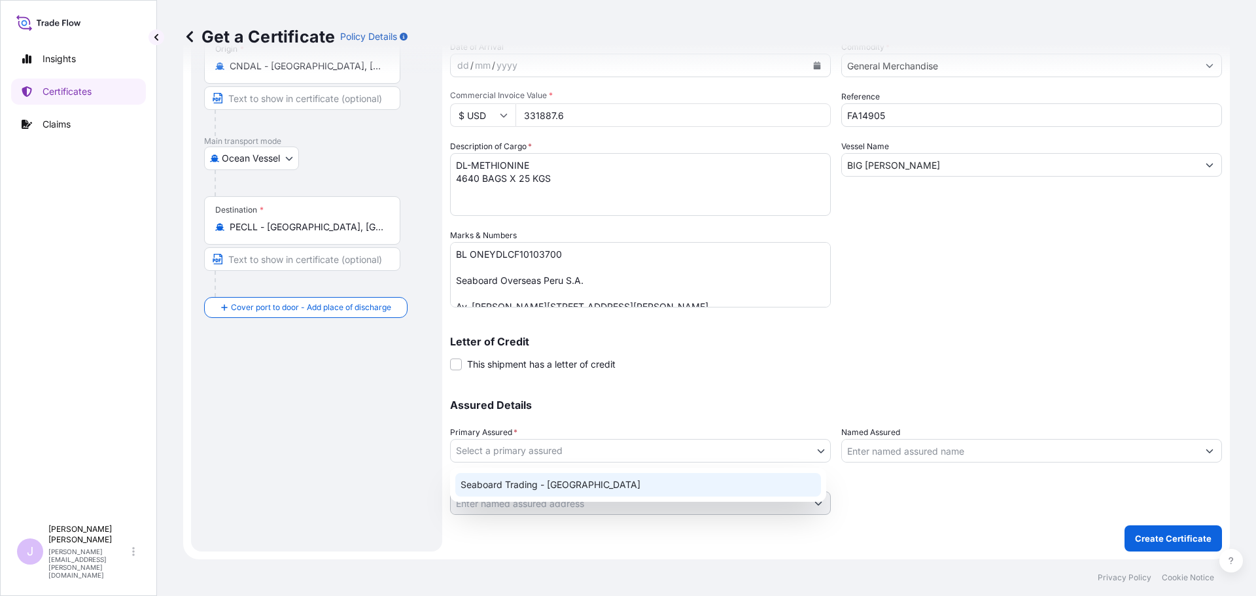
click at [650, 481] on div "Seaboard Trading - [GEOGRAPHIC_DATA]" at bounding box center [638, 485] width 366 height 24
select select "31639"
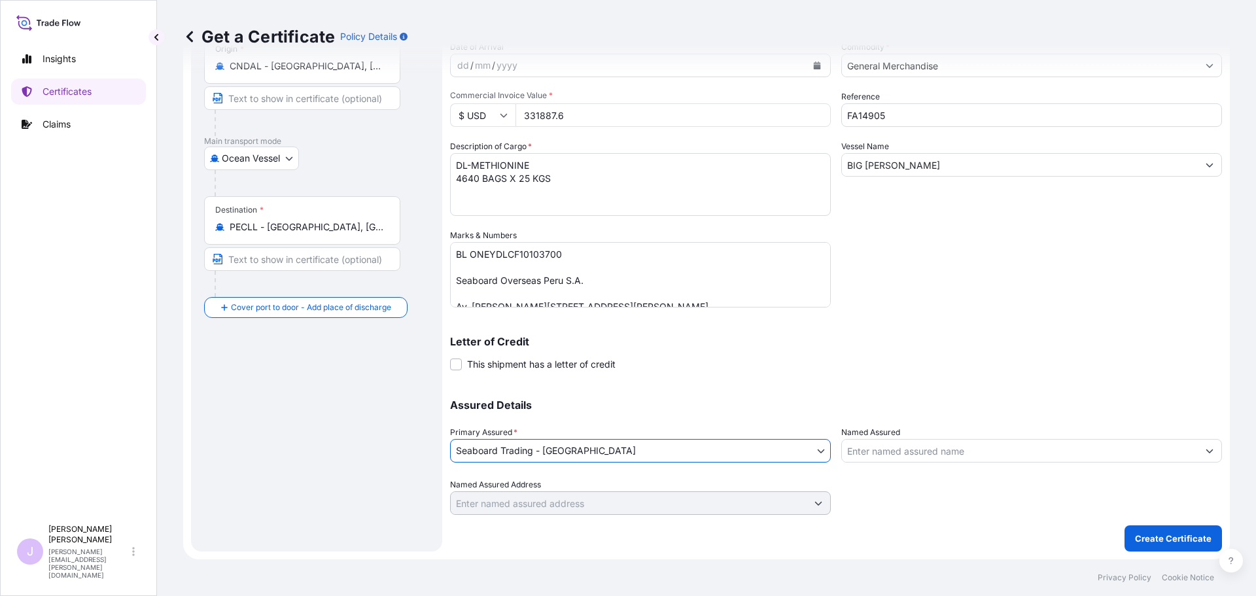
click at [1001, 462] on div at bounding box center [1032, 451] width 381 height 24
click at [1001, 455] on input "Named Assured" at bounding box center [1020, 451] width 356 height 24
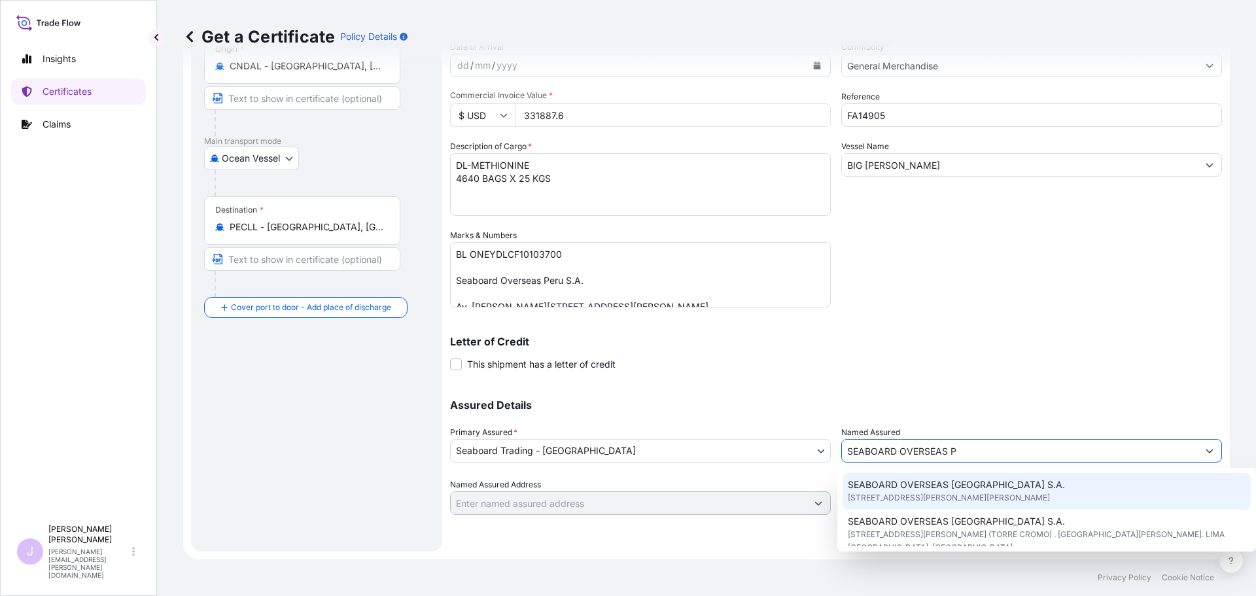
click at [976, 487] on span "SEABOARD OVERSEAS [GEOGRAPHIC_DATA] S.A." at bounding box center [956, 484] width 217 height 13
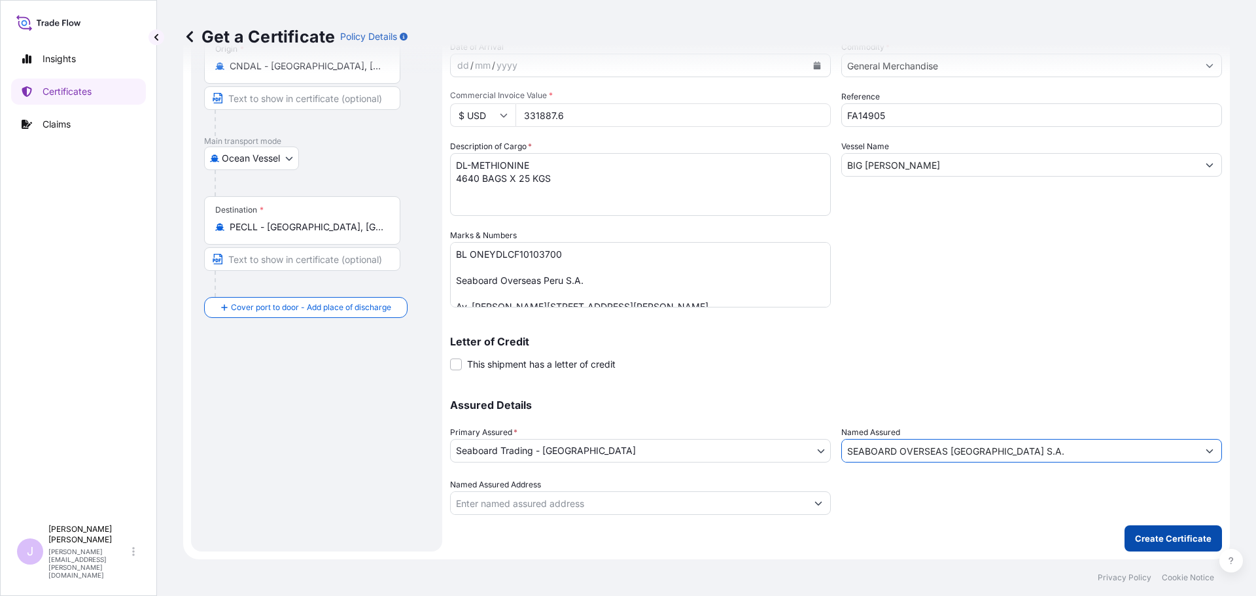
type input "SEABOARD OVERSEAS [GEOGRAPHIC_DATA] S.A."
click at [1190, 535] on p "Create Certificate" at bounding box center [1173, 538] width 77 height 13
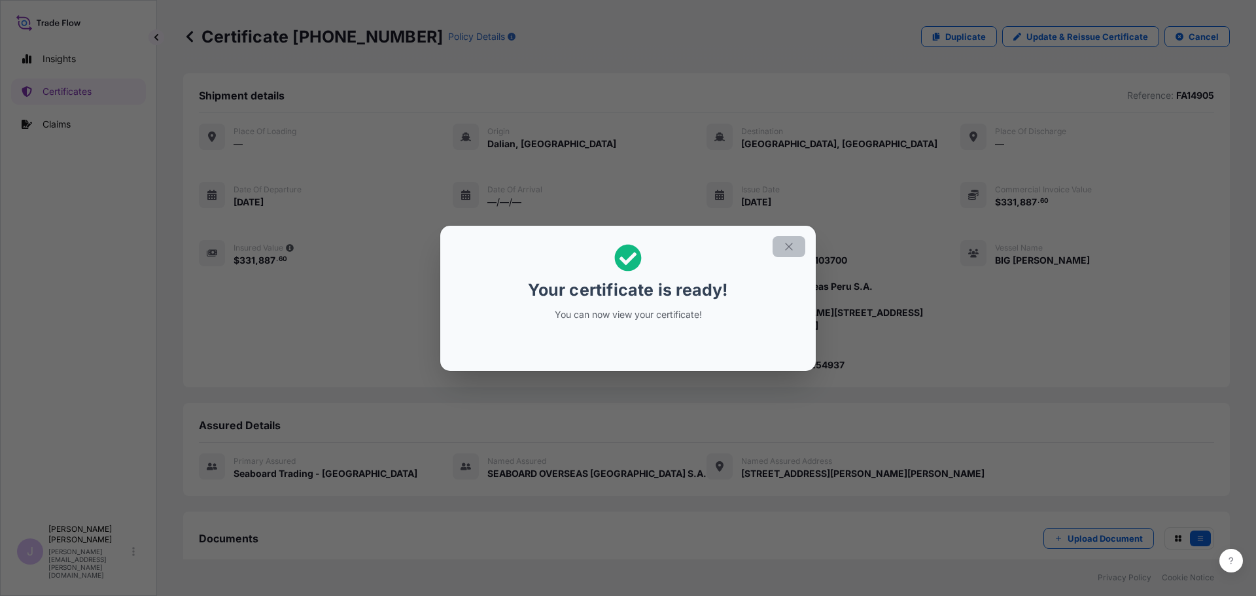
click at [787, 248] on icon "button" at bounding box center [789, 247] width 12 height 12
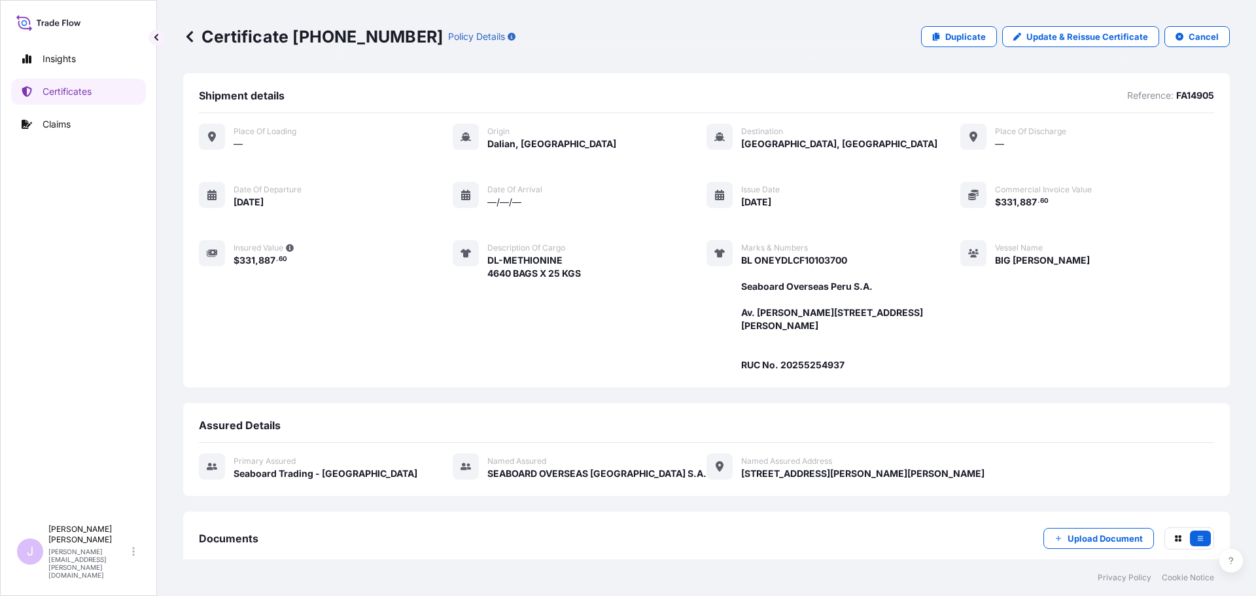
scroll to position [183, 0]
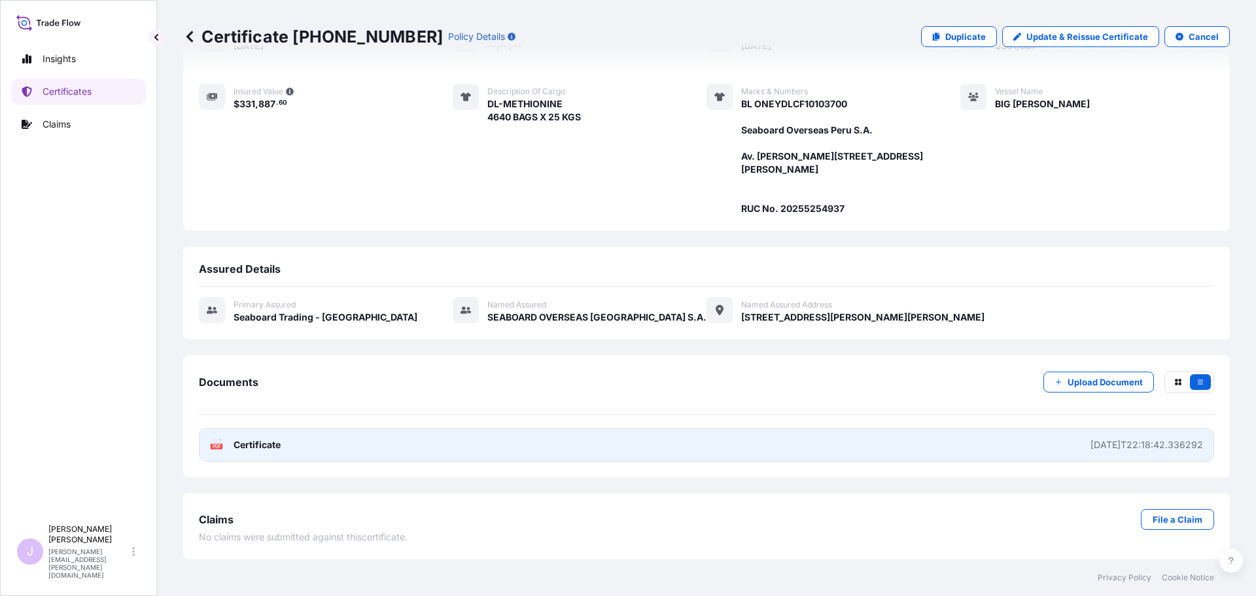
click at [667, 448] on link "PDF Certificate [DATE]T22:18:42.336292" at bounding box center [707, 445] width 1016 height 34
